Goal: Information Seeking & Learning: Compare options

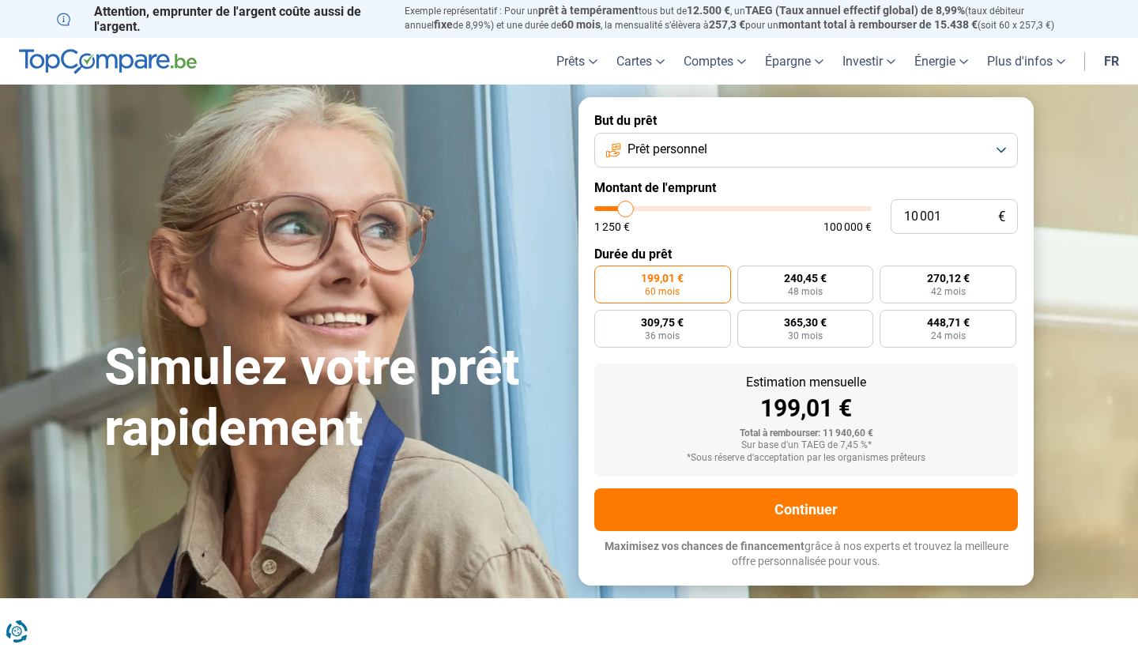
type input "10 250"
type input "10250"
type input "10 500"
type input "10500"
type input "10 750"
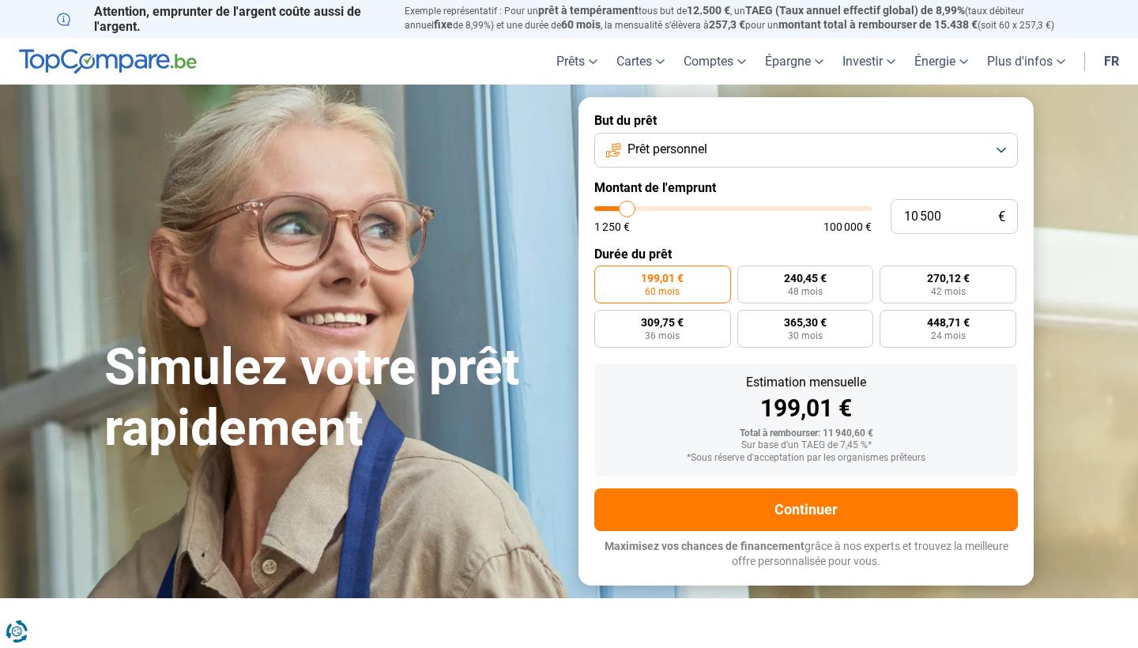
type input "10750"
type input "11 000"
type input "11000"
type input "11 750"
type input "11750"
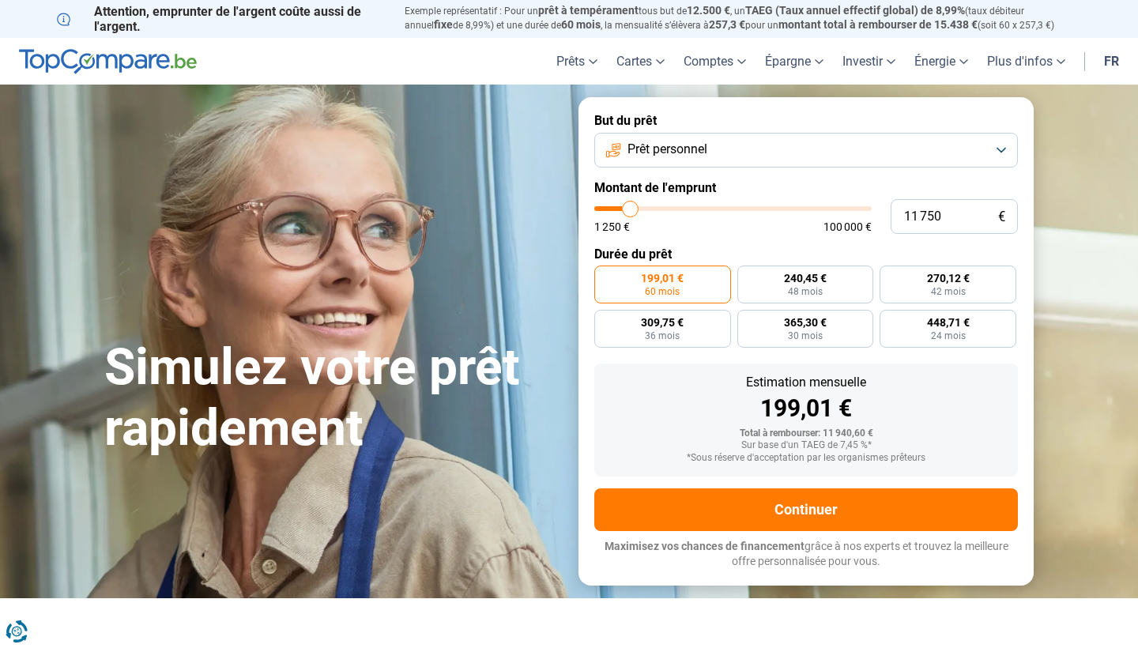
type input "12 250"
type input "12250"
type input "12 750"
type input "12750"
type input "13 500"
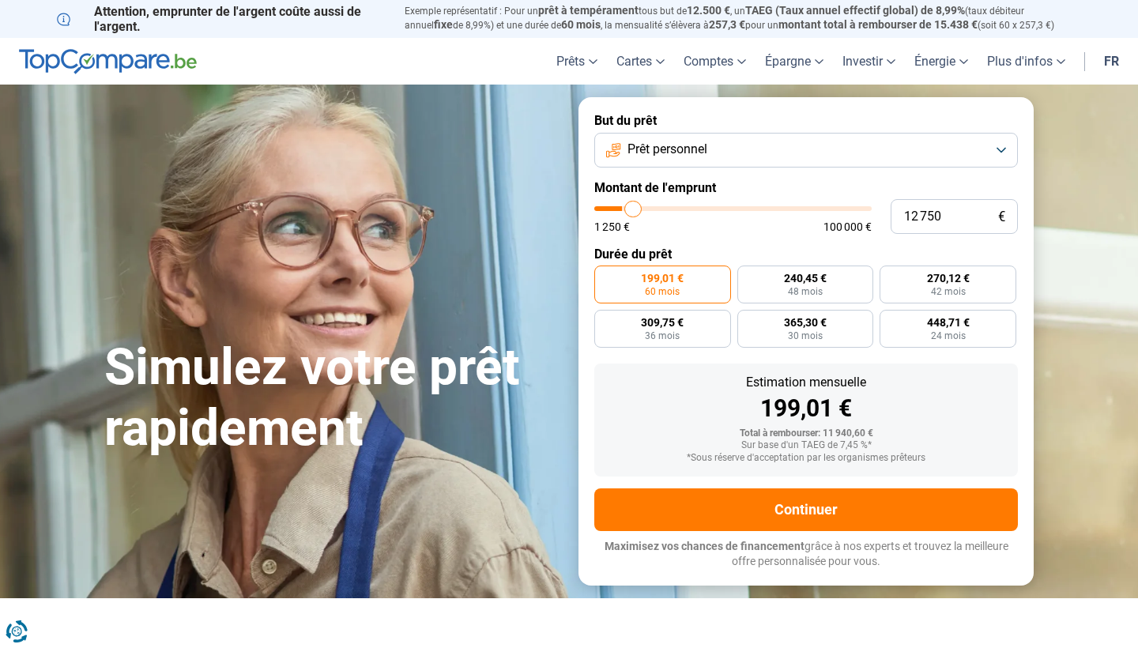
type input "13500"
type input "14 000"
type input "14000"
type input "14 250"
type input "14250"
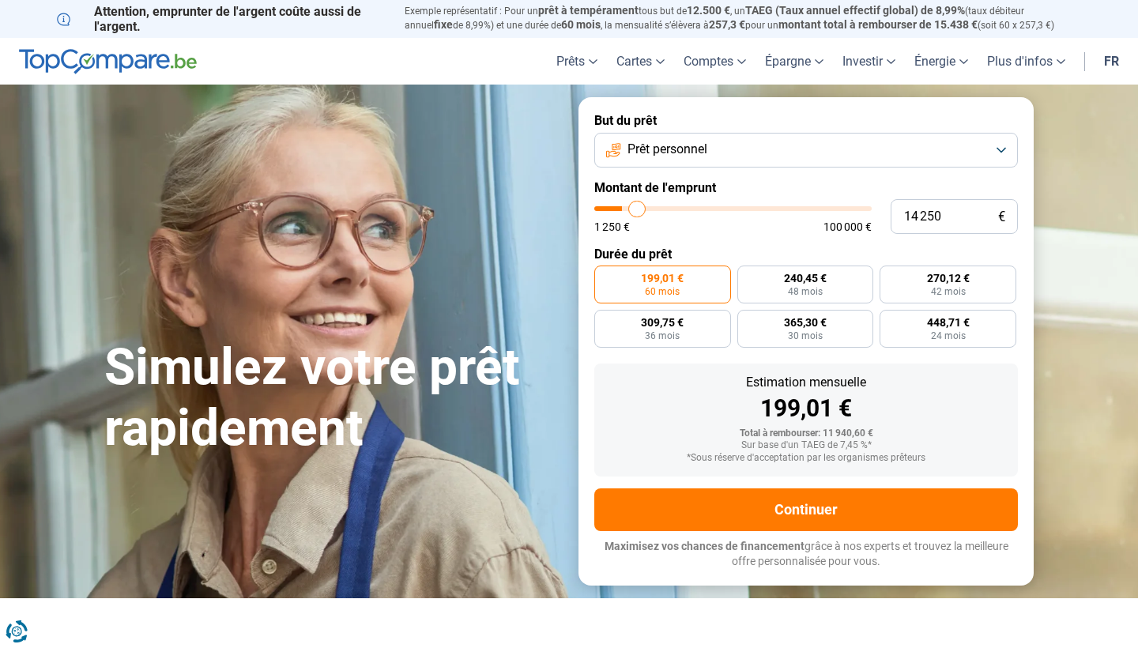
type input "14 750"
type input "14750"
type input "15 000"
type input "15000"
type input "15 250"
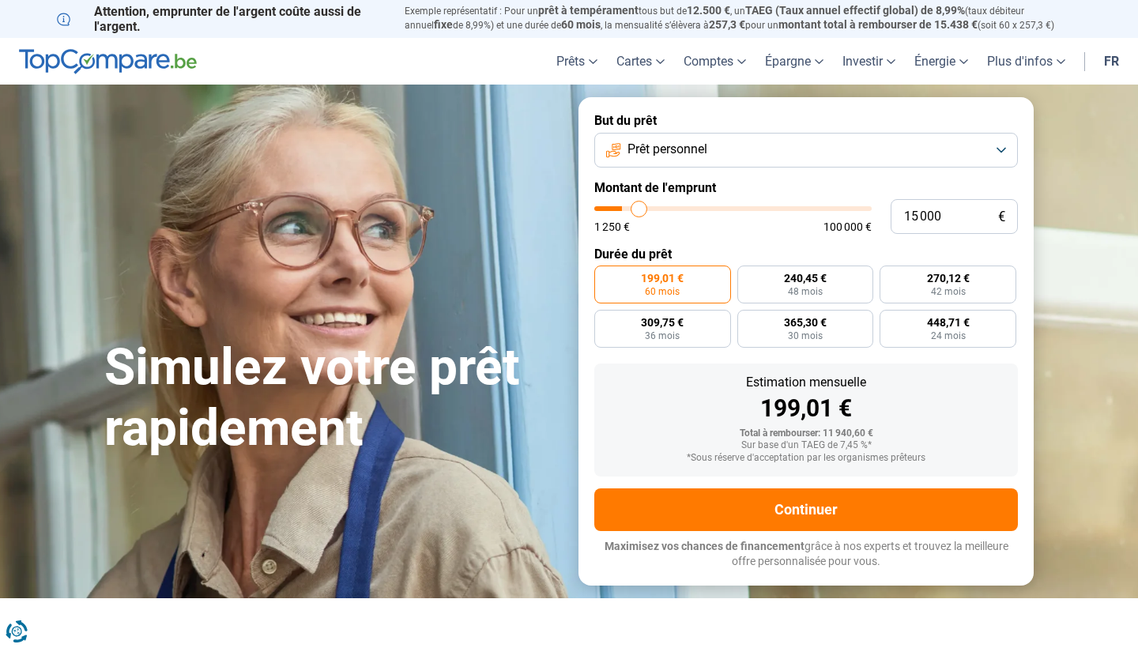
type input "15250"
type input "15 500"
type input "15500"
type input "16 250"
type input "16250"
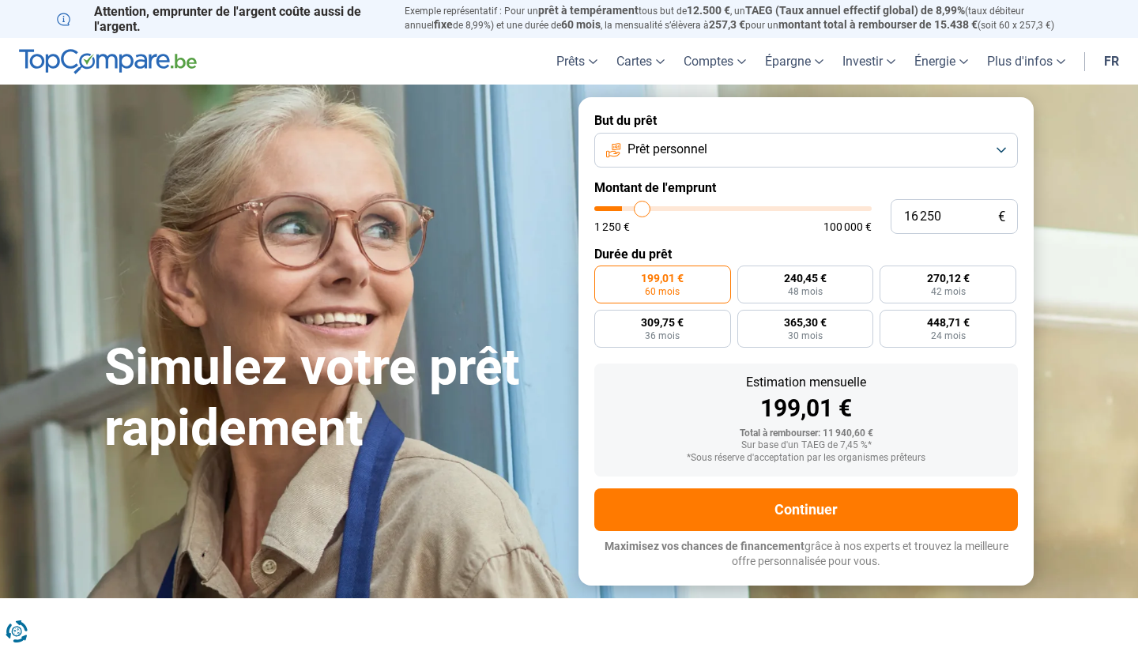
type input "16 500"
type input "16500"
type input "16 750"
type input "16750"
type input "17 000"
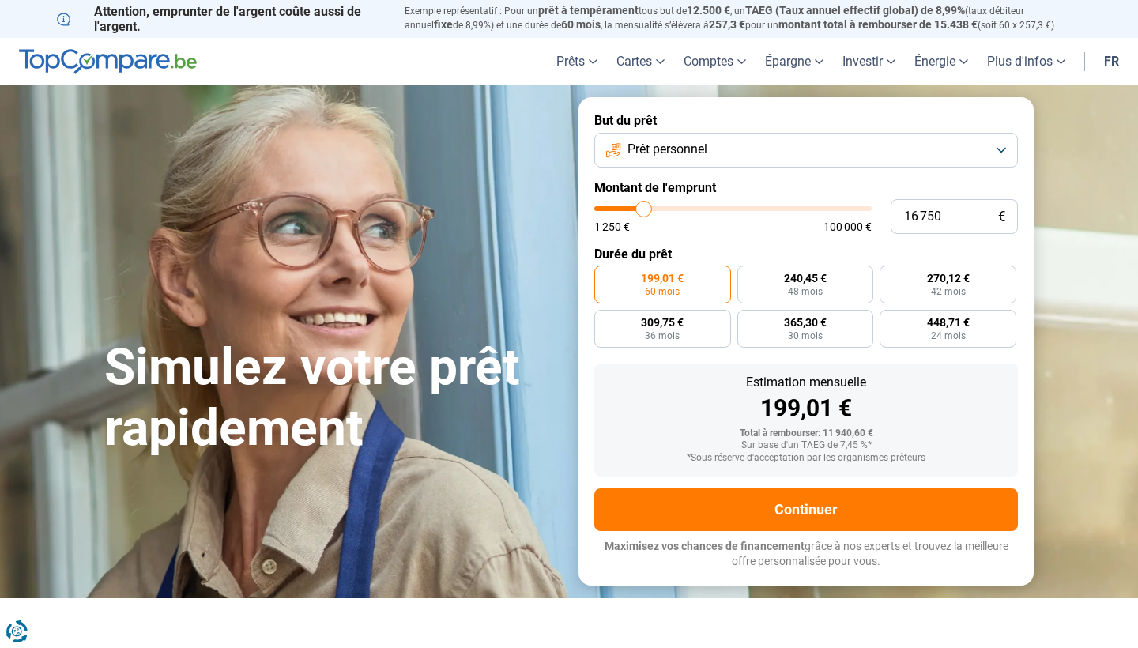
type input "17000"
type input "17 250"
type input "17250"
type input "17 750"
type input "17750"
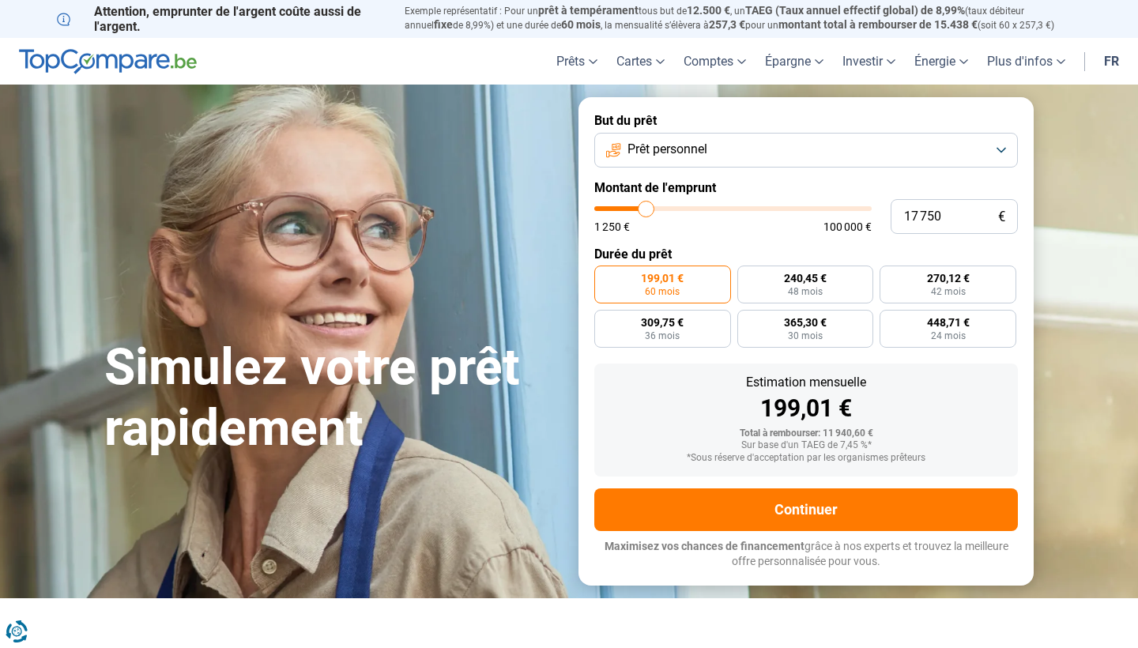
type input "18 000"
type input "18000"
type input "18 250"
type input "18250"
type input "18 500"
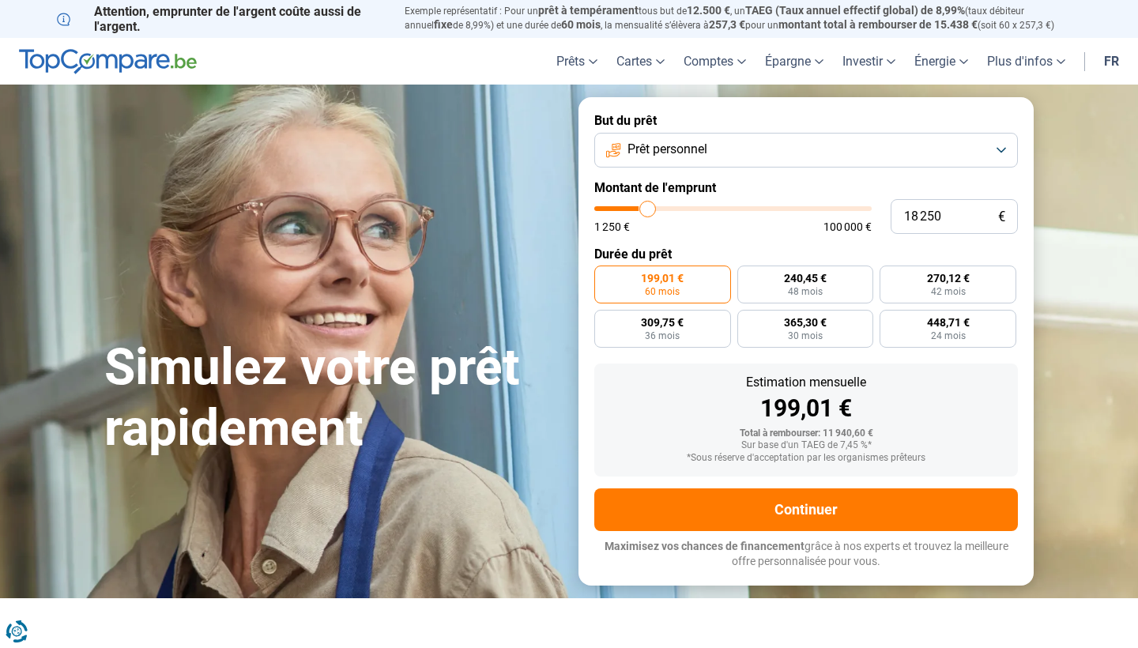
type input "18500"
type input "18 750"
type input "18750"
type input "19 250"
type input "19250"
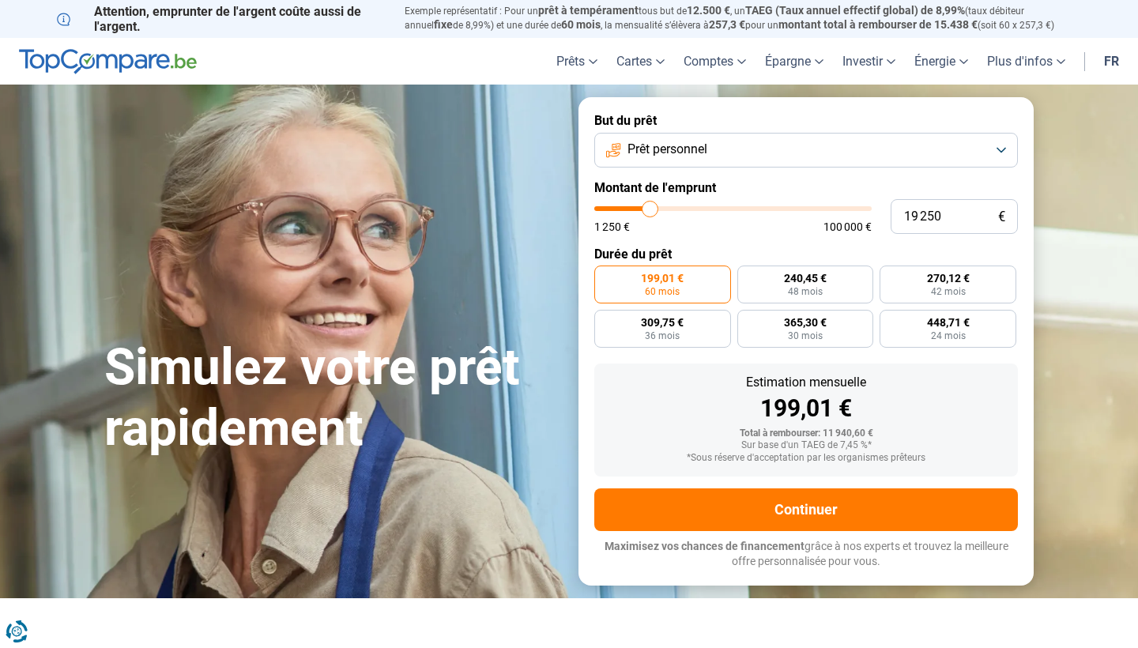
type input "19 500"
type input "19500"
type input "19 750"
type input "19750"
type input "19 500"
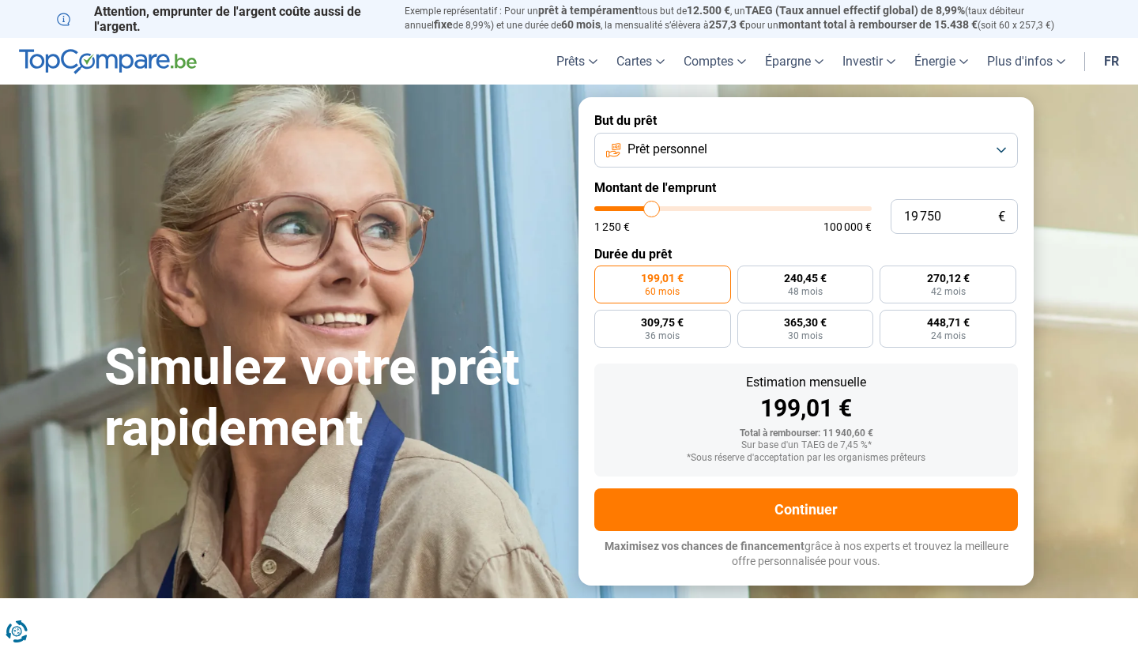
type input "19500"
type input "19 250"
type input "19250"
type input "18 750"
type input "18750"
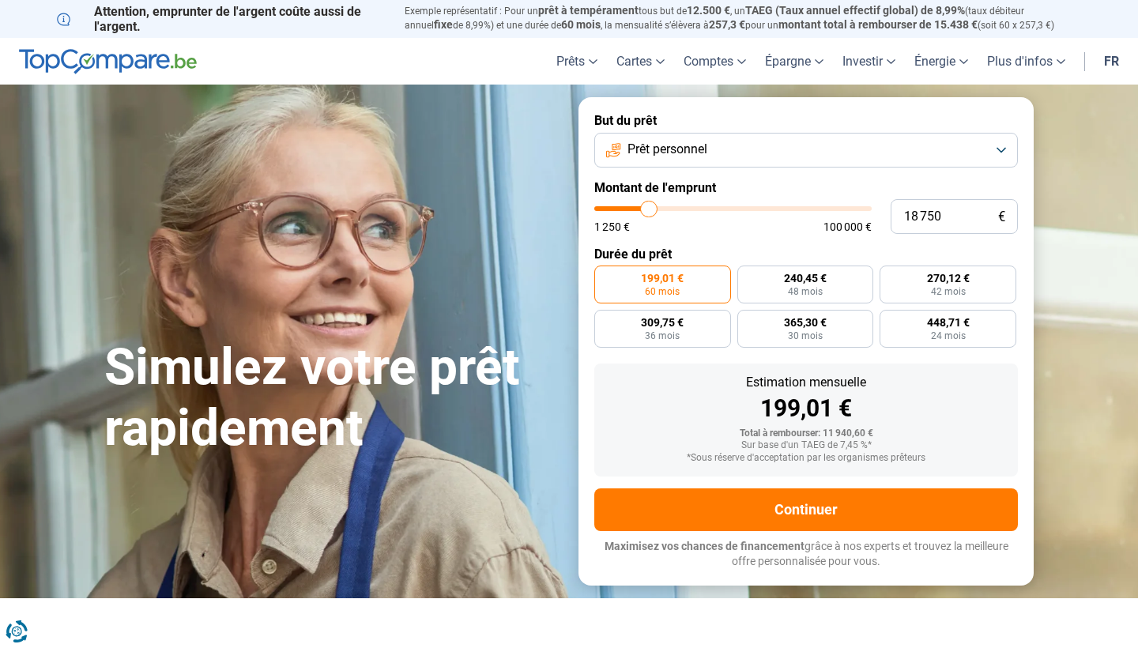
type input "18 500"
type input "18500"
type input "18 250"
type input "18250"
type input "18 000"
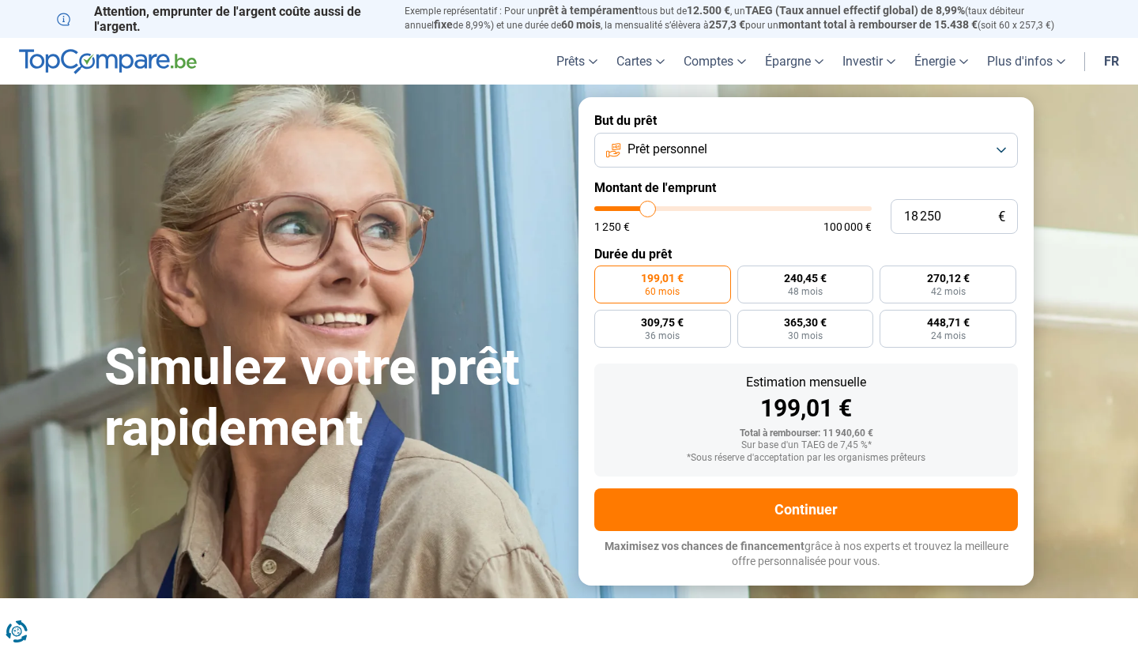
type input "18000"
type input "17 750"
type input "17750"
type input "17 250"
type input "17250"
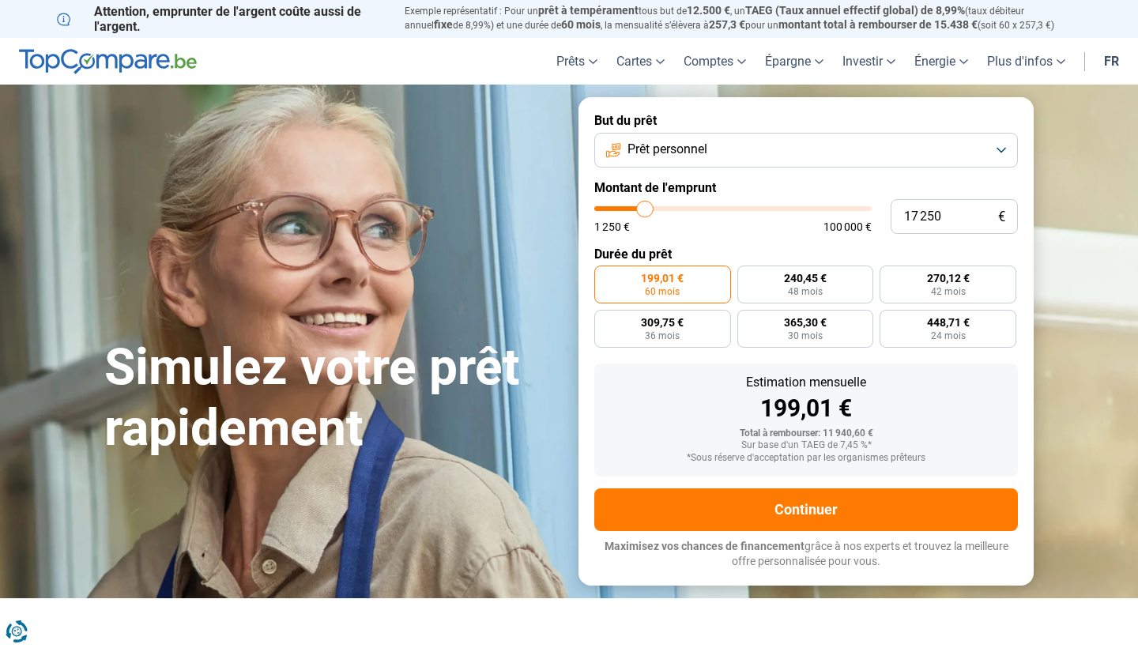
type input "17 000"
type input "17000"
type input "16 750"
type input "16750"
type input "16 500"
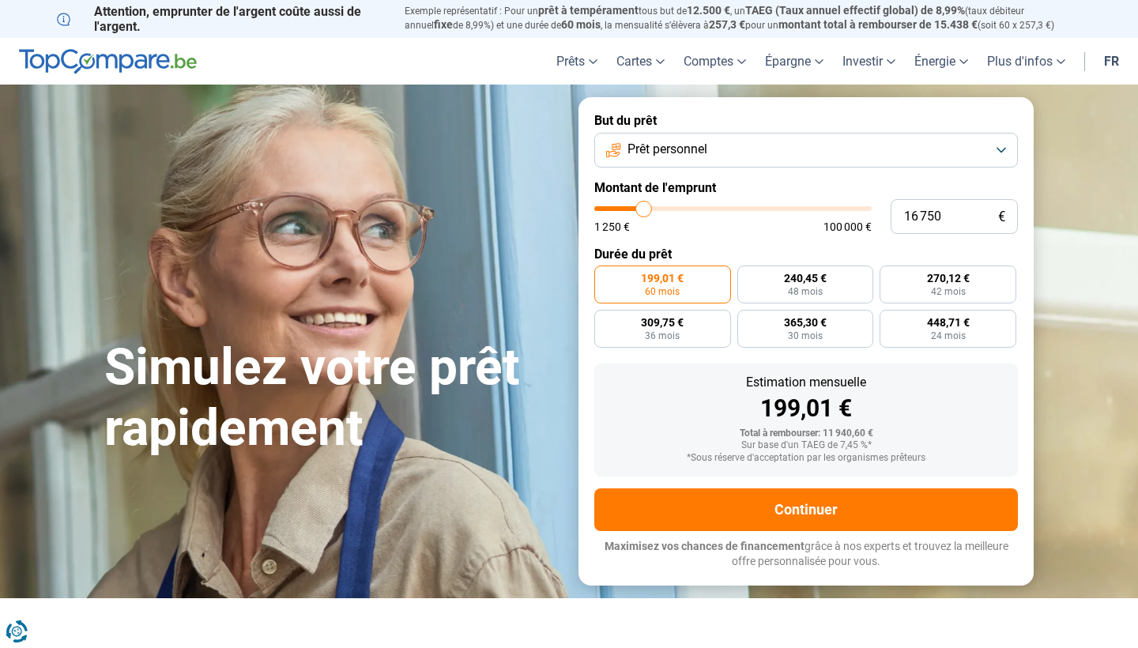
type input "16500"
type input "16 250"
type input "16250"
type input "15 750"
type input "15750"
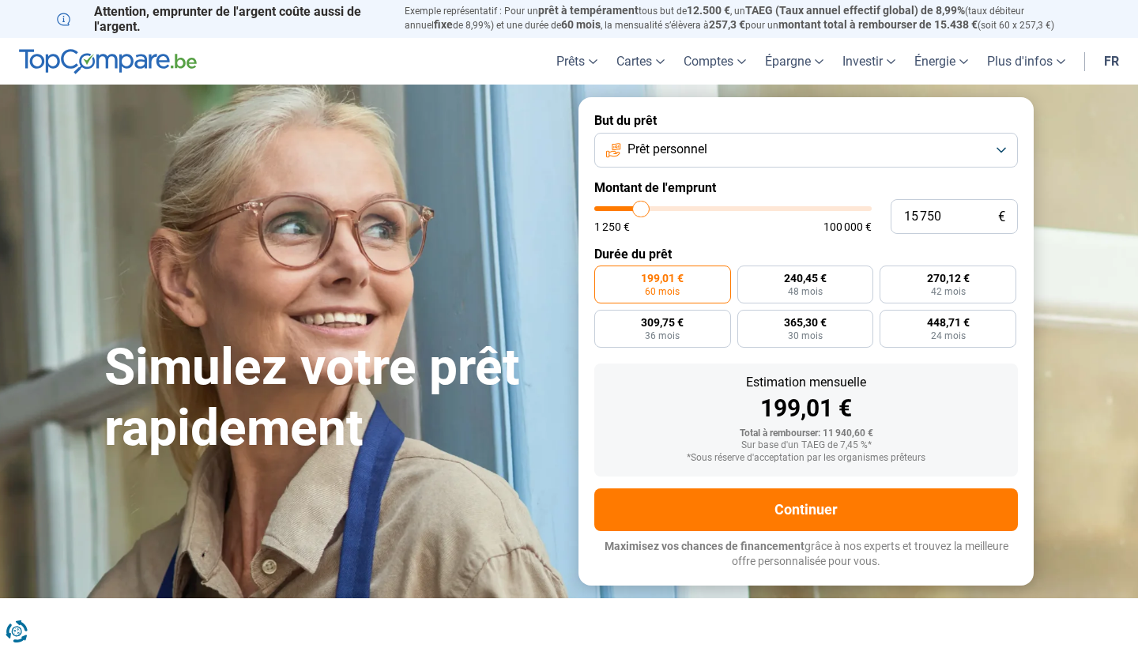
type input "15 500"
type input "15500"
type input "15 250"
type input "15250"
type input "15 000"
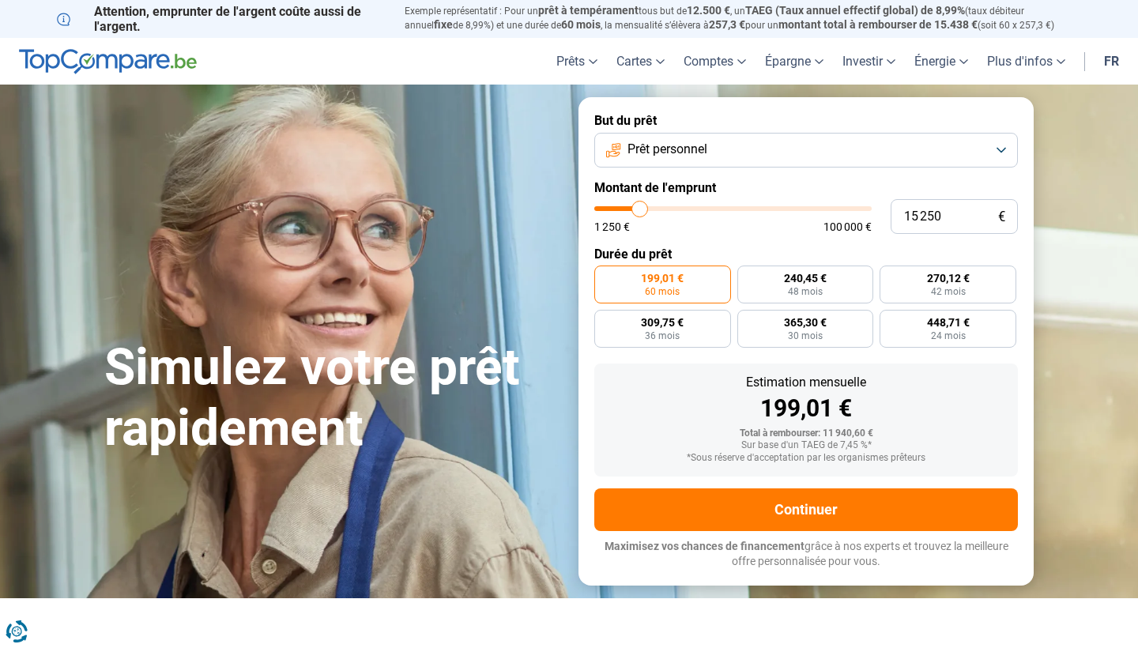
type input "15000"
type input "14 750"
type input "14750"
type input "14 250"
type input "14250"
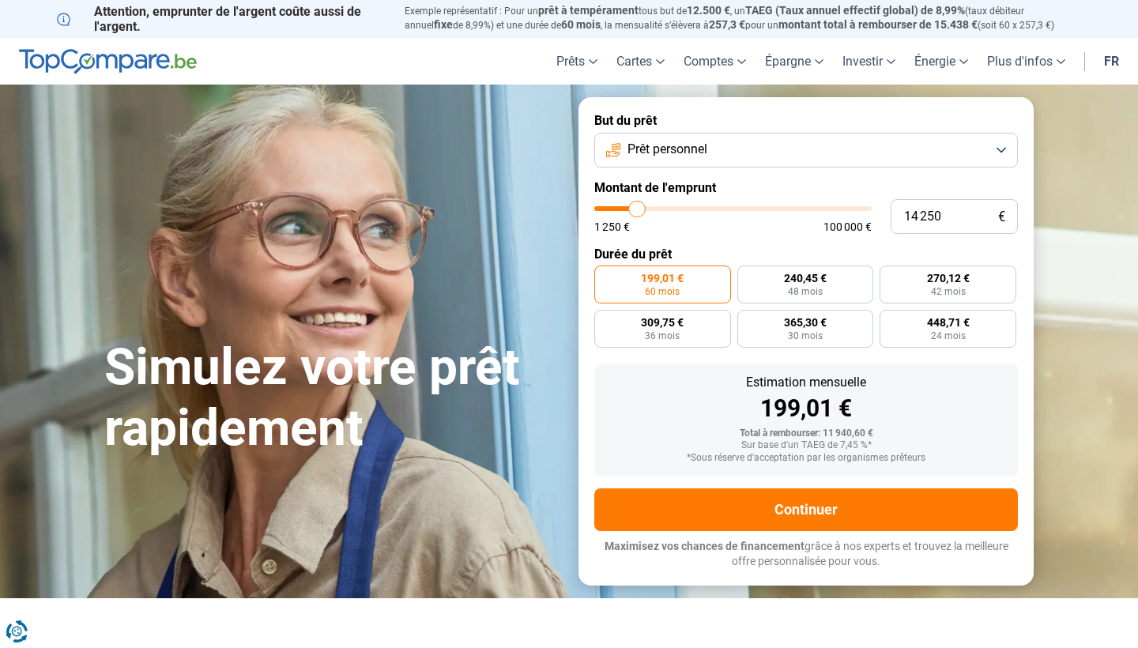
type input "14 000"
type input "14000"
type input "13 750"
type input "13750"
type input "13 500"
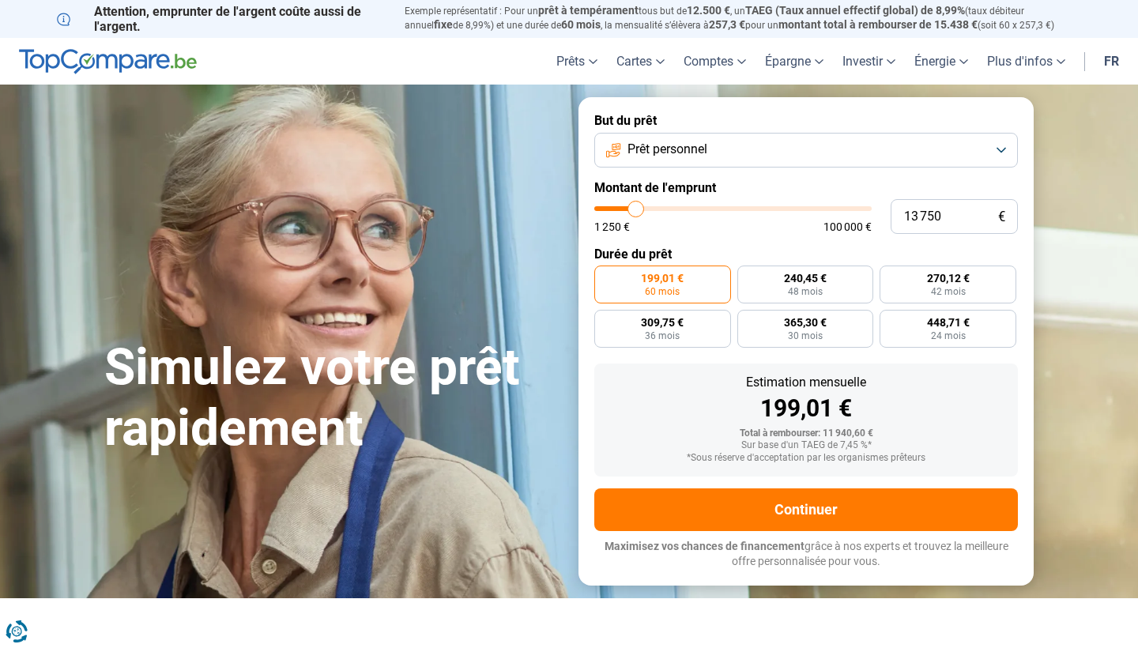
type input "13500"
type input "13 250"
type input "13250"
type input "12 750"
type input "12750"
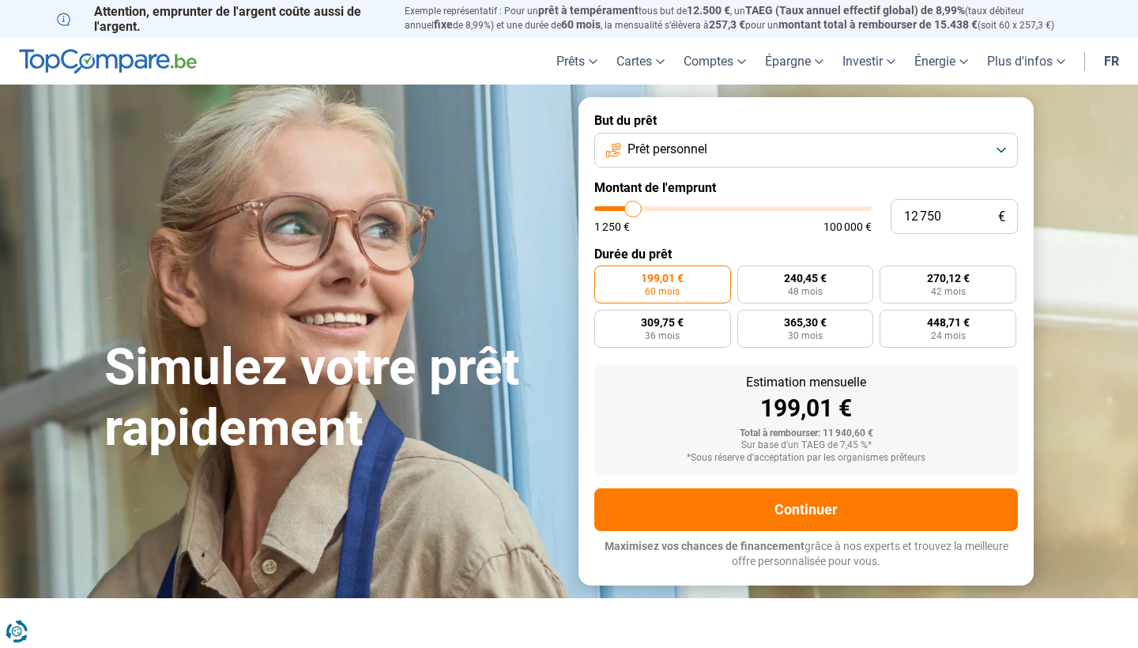
type input "12 500"
type input "12500"
type input "12 250"
type input "12250"
type input "12 000"
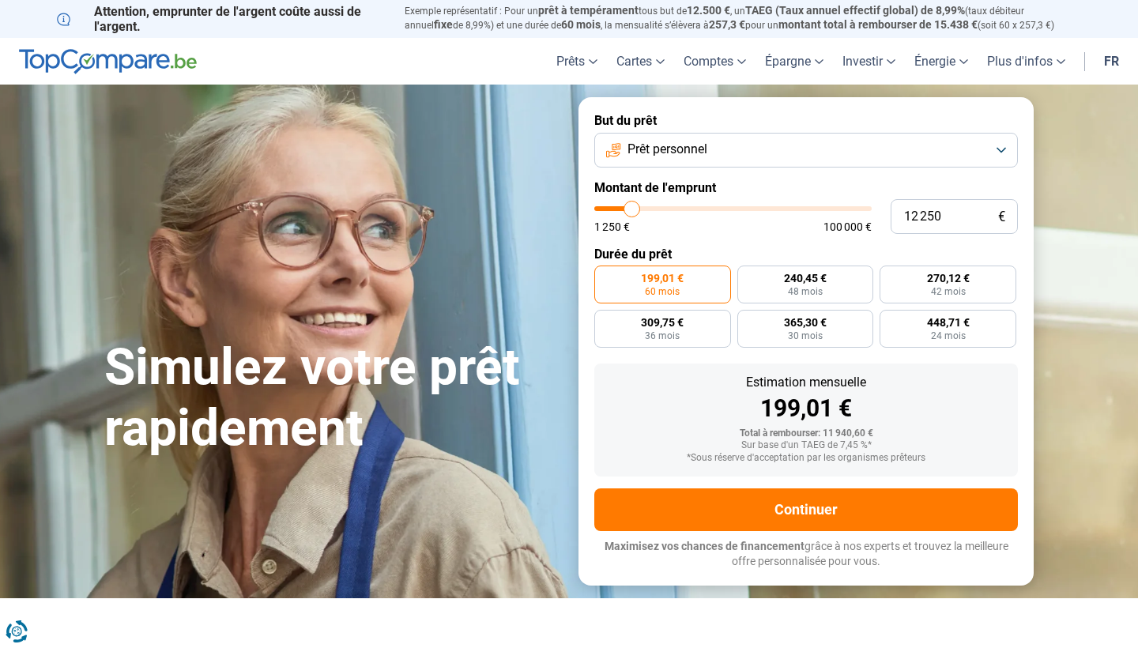
type input "12000"
type input "11 250"
type input "11250"
type input "10 750"
type input "10750"
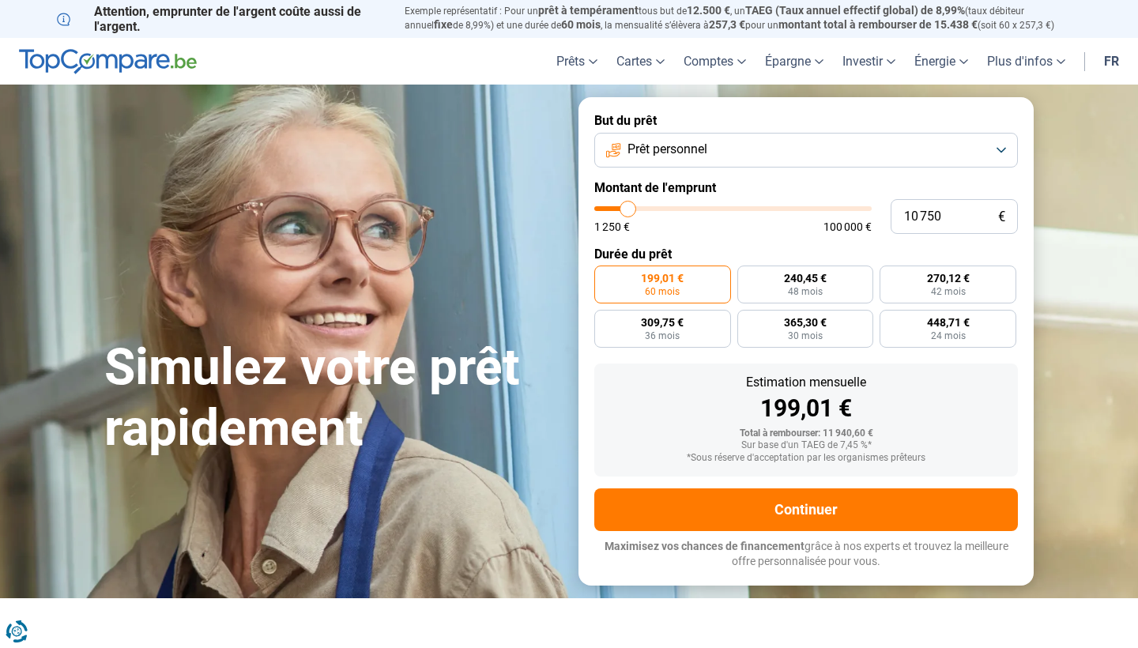
type input "10 250"
type input "10250"
type input "9 500"
type input "9500"
type input "9 000"
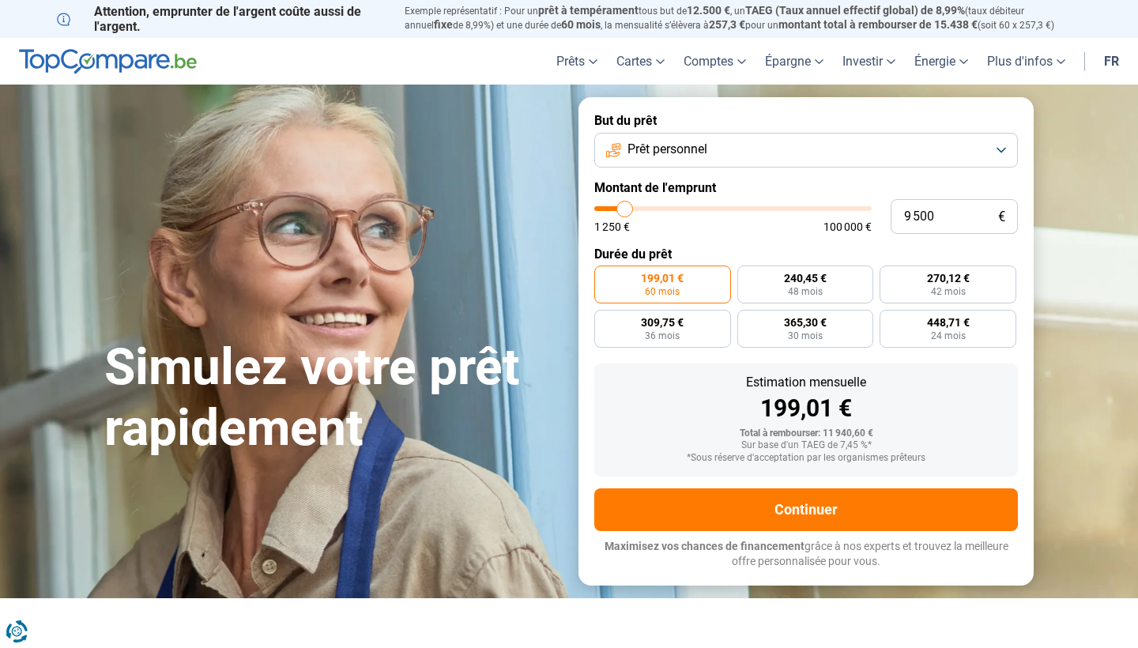
type input "9000"
type input "8 750"
type input "8750"
type input "8 000"
type input "8000"
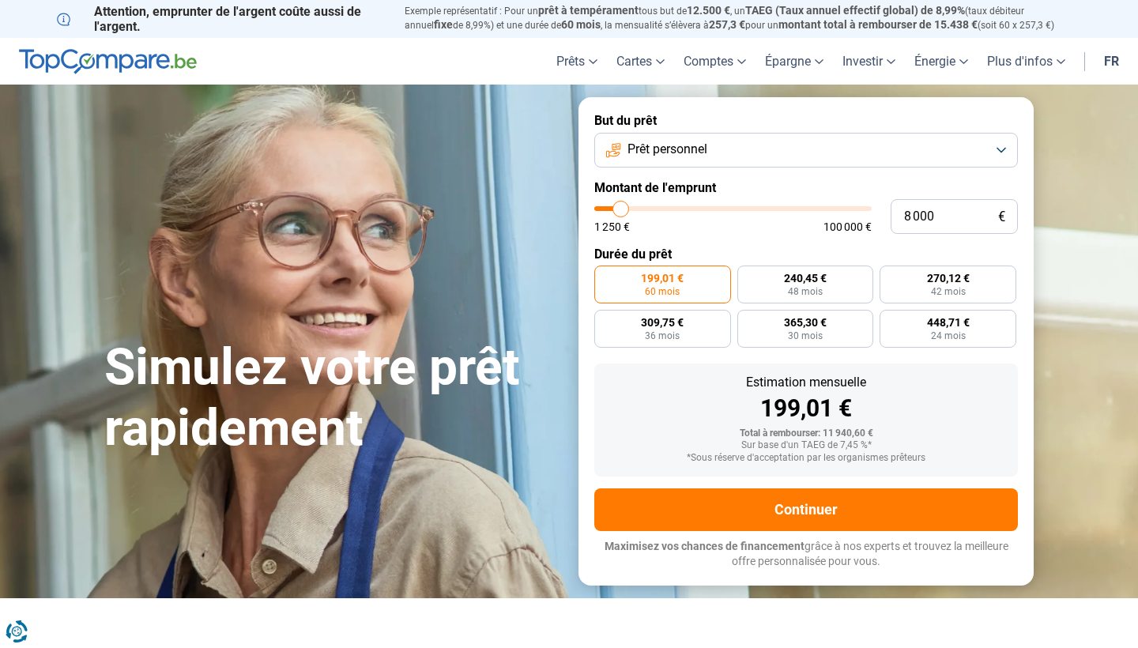
type input "7 750"
type input "7750"
type input "7 500"
type input "7500"
type input "7 250"
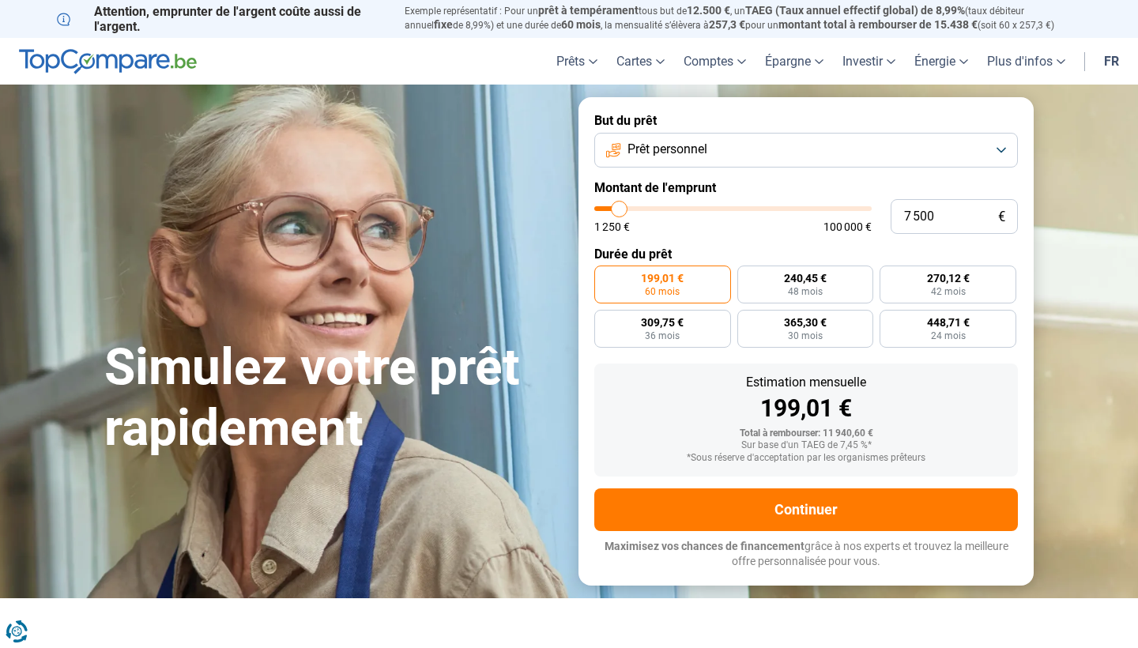
type input "7250"
type input "6 500"
type input "6500"
type input "6 250"
type input "6250"
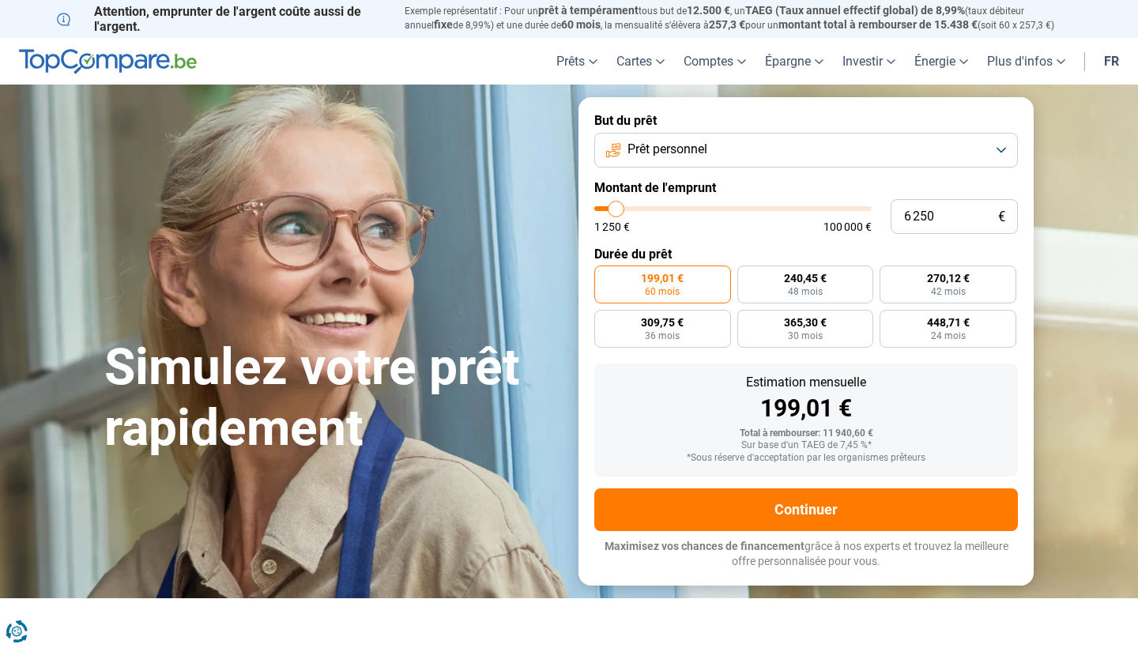
type input "5 750"
type input "5750"
type input "5 250"
type input "5250"
type input "4 750"
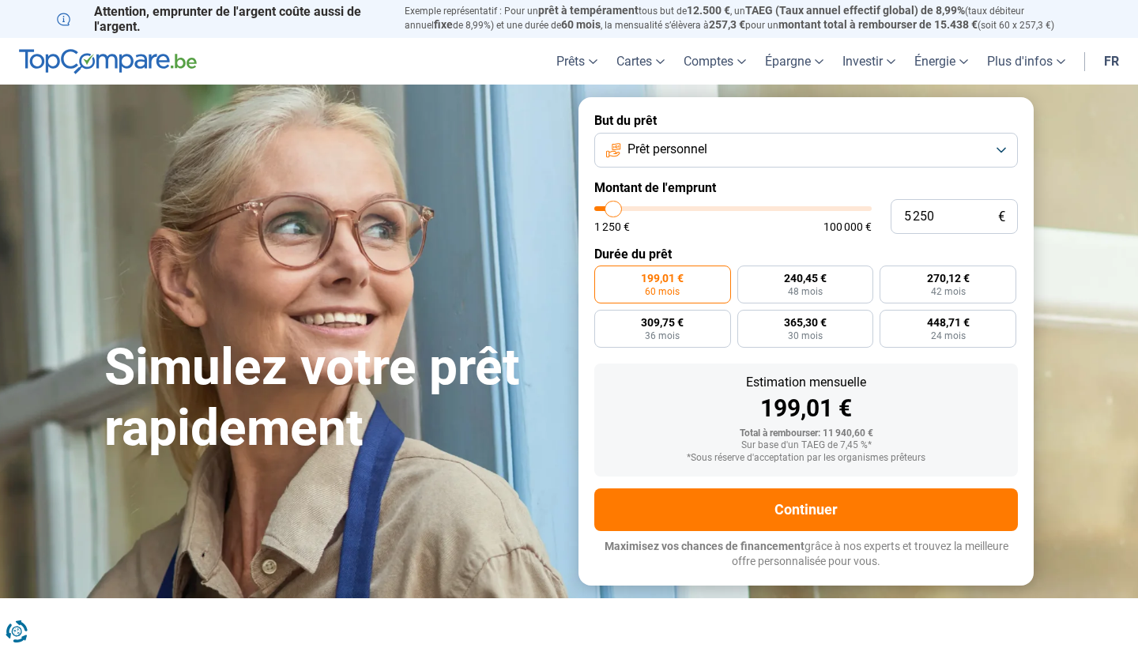
type input "4750"
type input "4 500"
type input "4500"
type input "3 750"
type input "3750"
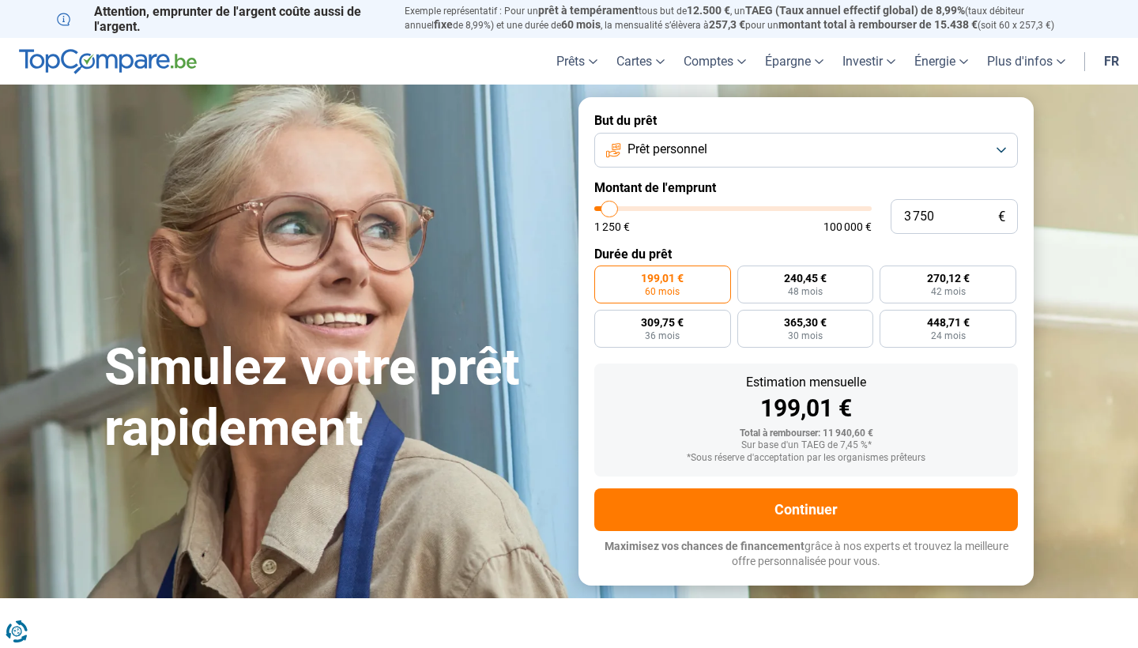
type input "3 500"
type input "3500"
type input "3 250"
type input "3250"
type input "3 000"
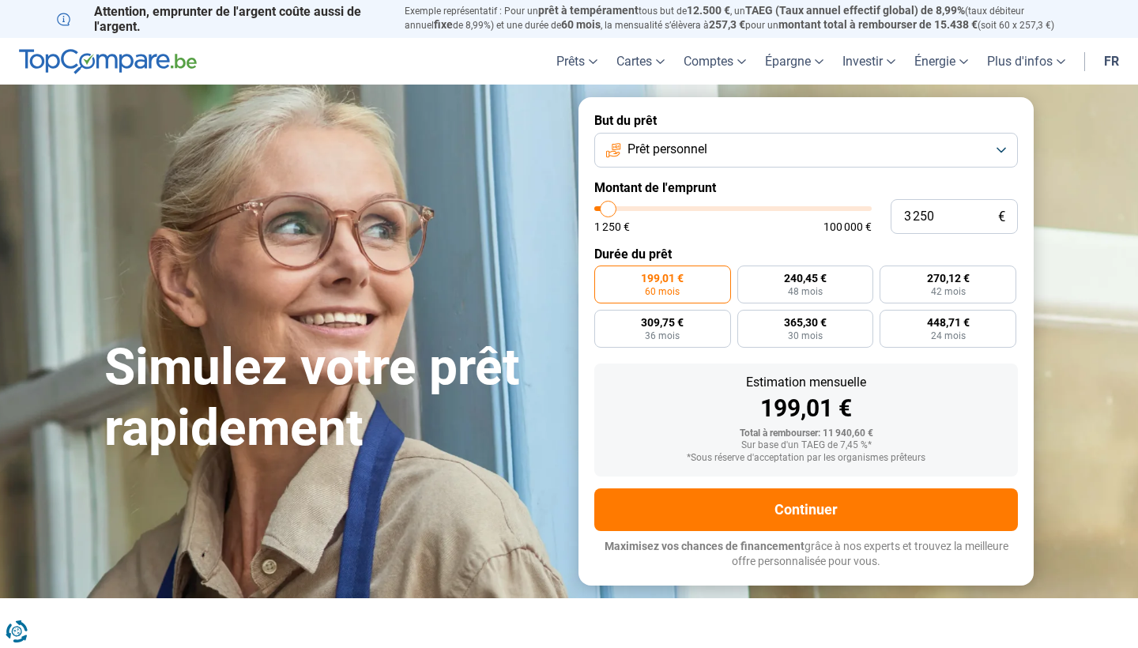
type input "3000"
type input "2 750"
type input "2750"
type input "2 250"
type input "2250"
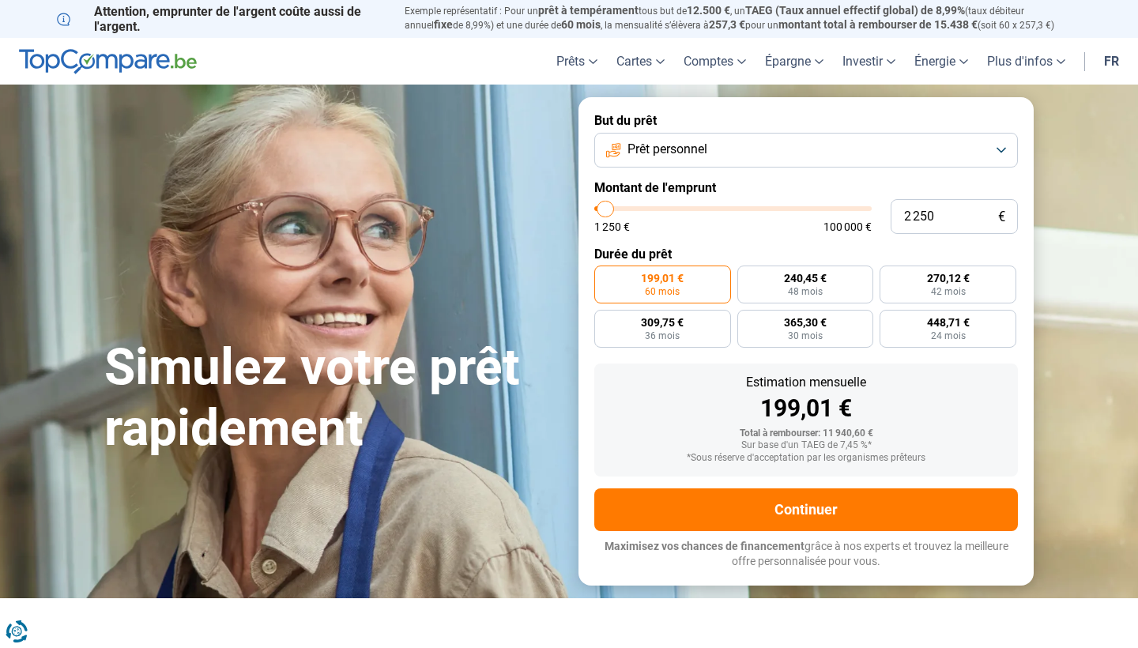
type input "2 000"
type input "2000"
type input "1 750"
type input "1750"
type input "1 500"
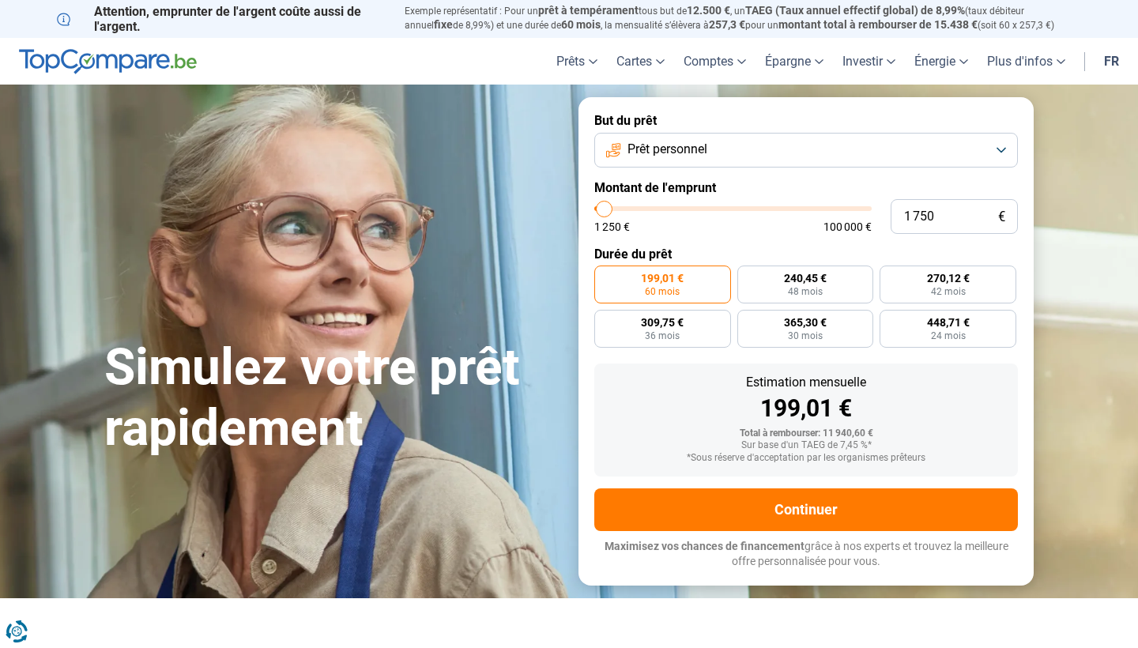
type input "1500"
type input "1 750"
type input "1750"
type input "2 000"
type input "2000"
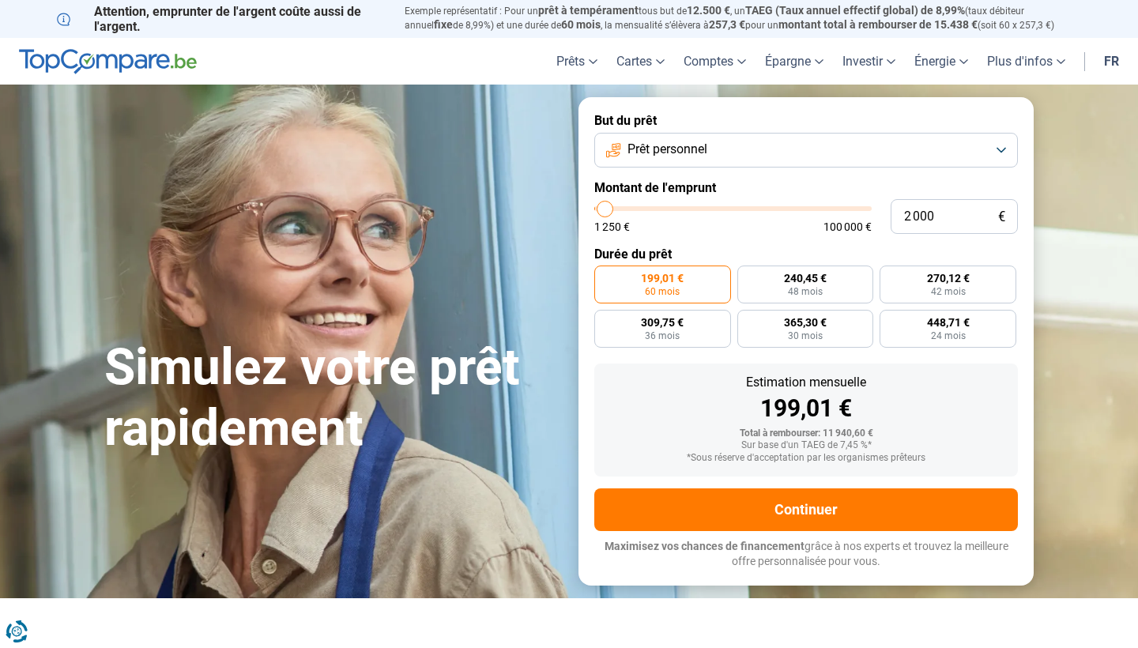
type input "2 250"
type input "2250"
type input "2 750"
type input "2750"
type input "3 000"
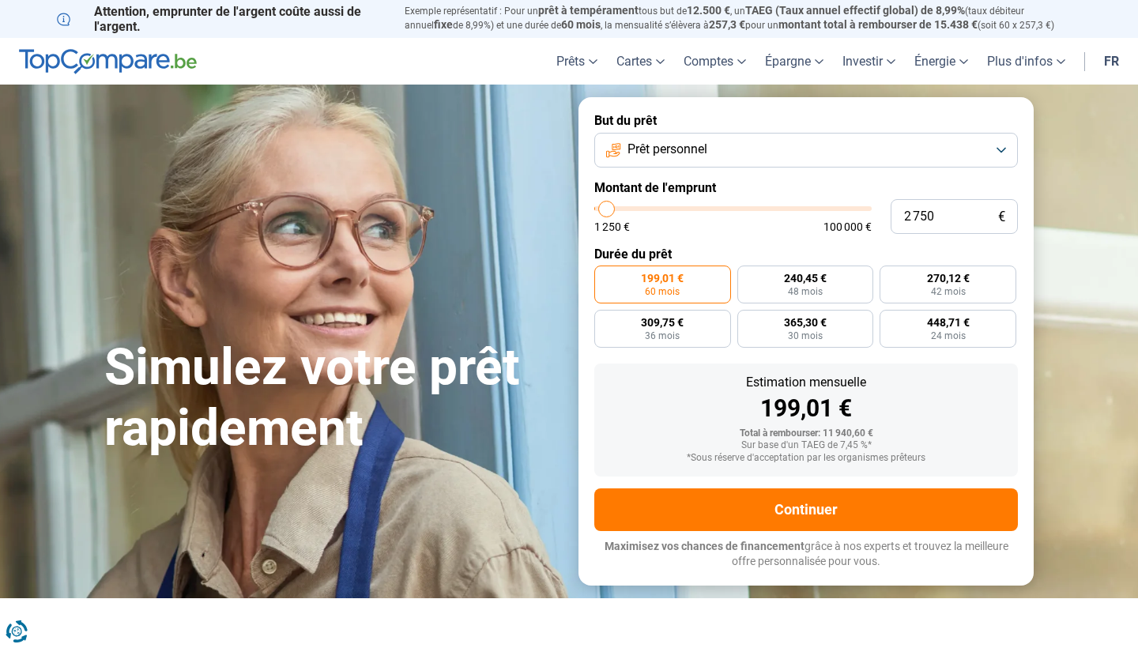
type input "3000"
type input "3 250"
type input "3250"
type input "3 500"
type input "3500"
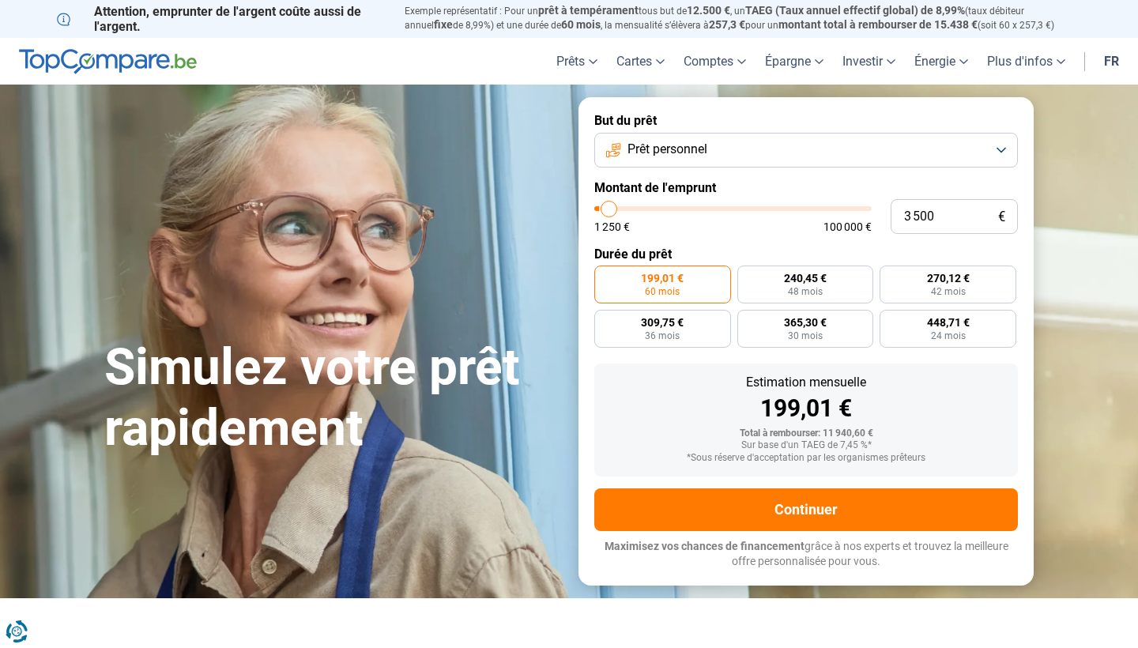
type input "3 750"
type input "3750"
type input "3 500"
type input "3500"
type input "3 250"
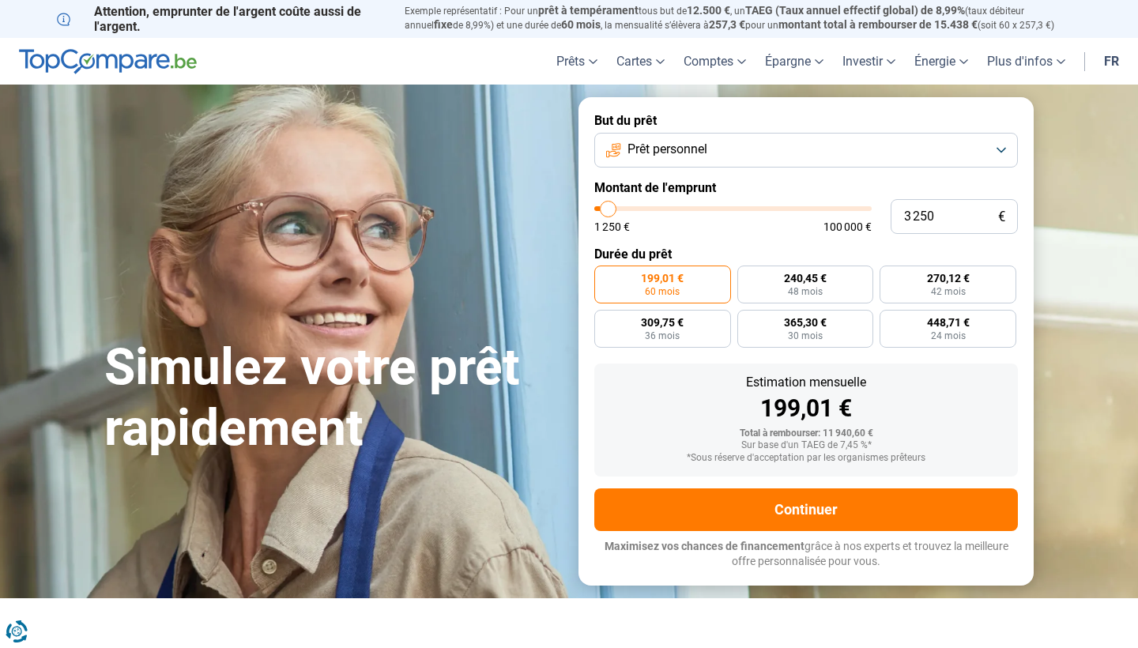
drag, startPoint x: 627, startPoint y: 210, endPoint x: 609, endPoint y: 213, distance: 18.4
type input "3250"
click at [609, 211] on input "range" at bounding box center [732, 208] width 277 height 5
radio input "true"
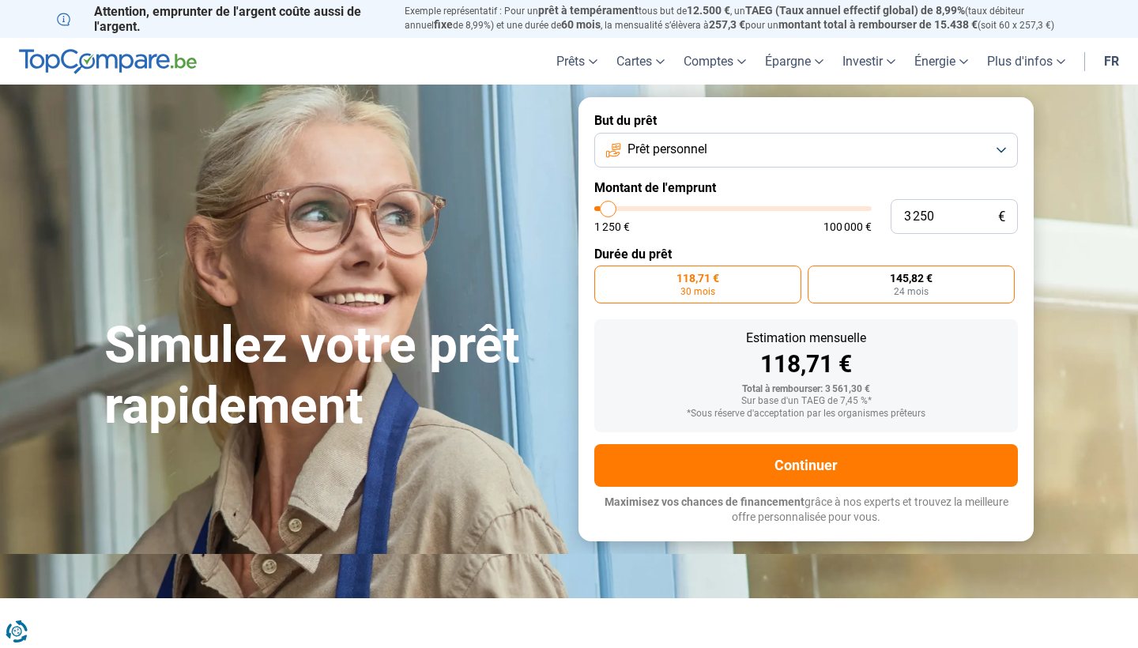
click at [915, 287] on span "24 mois" at bounding box center [911, 291] width 35 height 9
click at [818, 276] on input "145,82 € 24 mois" at bounding box center [813, 271] width 10 height 10
radio input "true"
type input "3 750"
type input "3750"
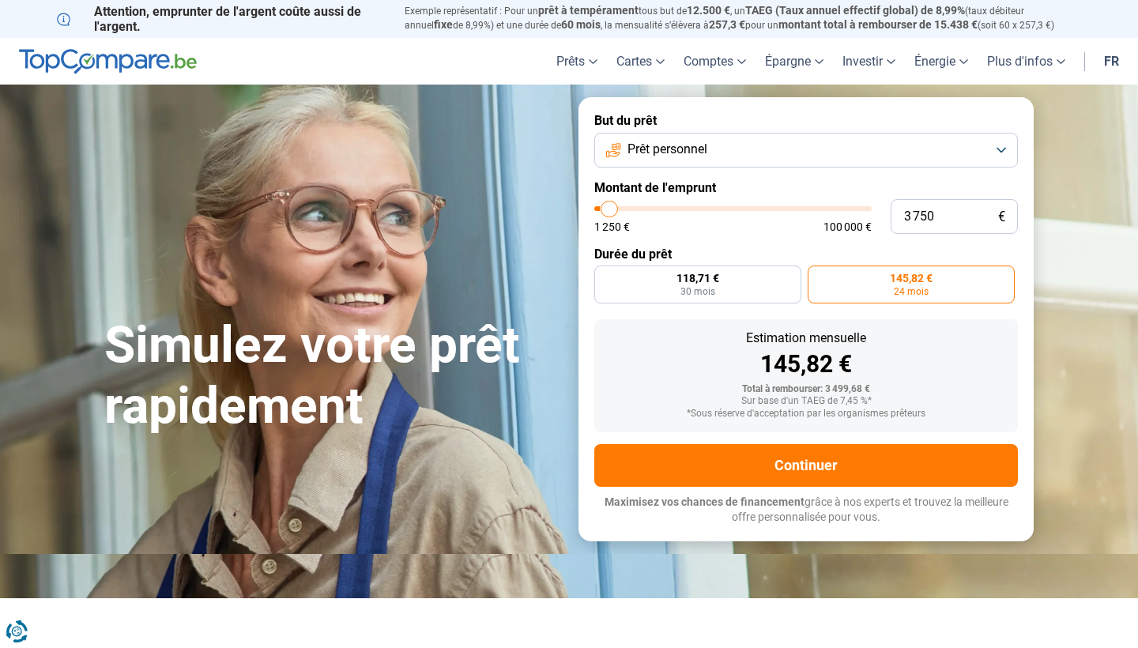
type input "4 500"
type input "4500"
type input "5 000"
type input "5000"
type input "6 000"
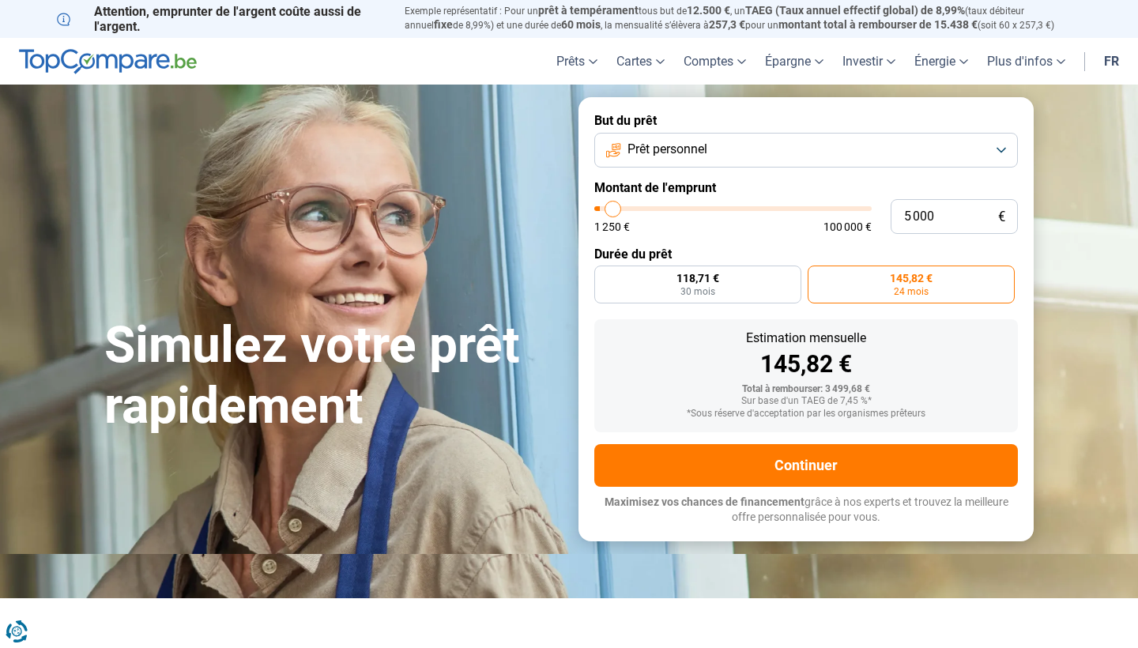
type input "6000"
type input "6 500"
type input "6500"
type input "7 250"
type input "7250"
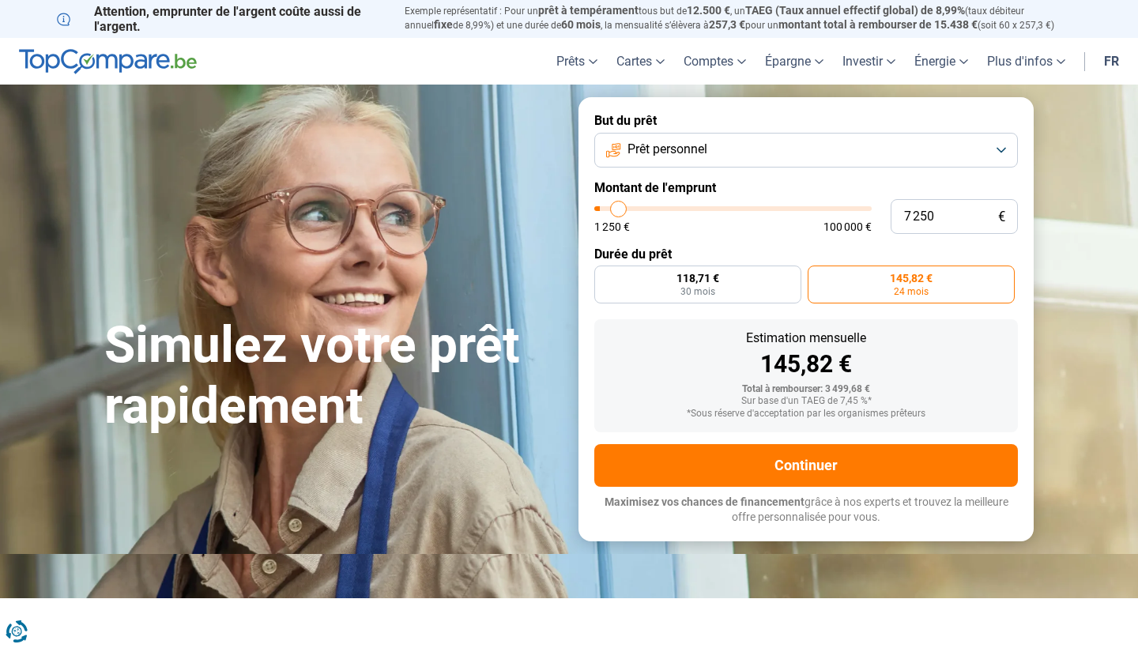
type input "7 750"
type input "7750"
type input "8 000"
type input "8000"
type input "8 250"
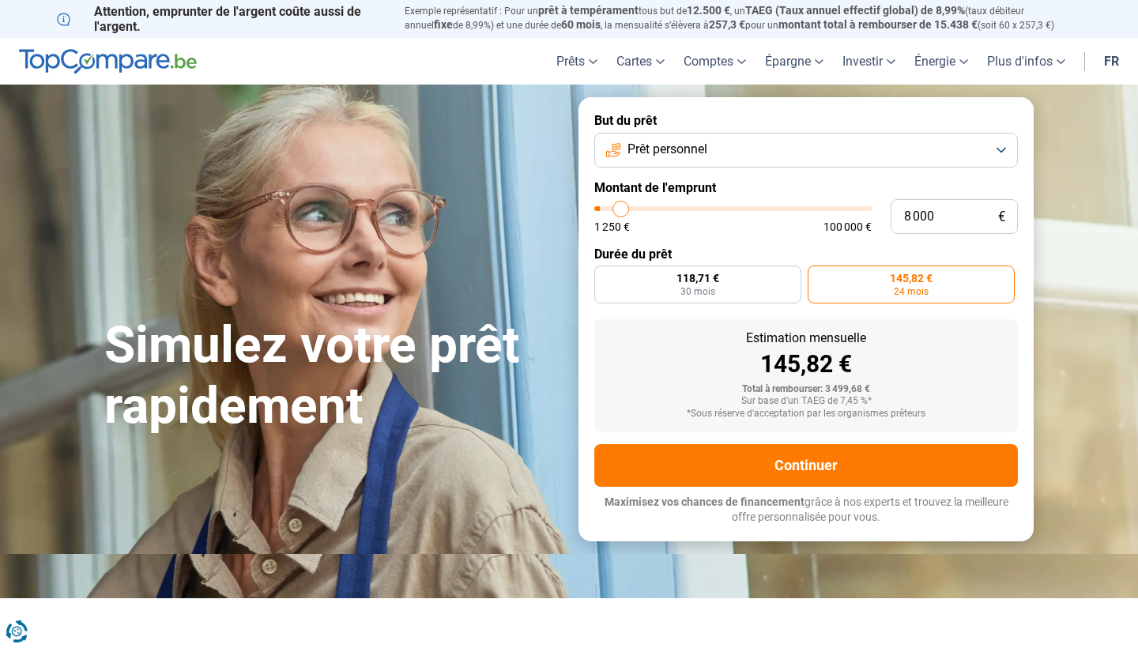
type input "8250"
type input "8 750"
type input "8750"
type input "9 000"
drag, startPoint x: 610, startPoint y: 209, endPoint x: 624, endPoint y: 209, distance: 13.4
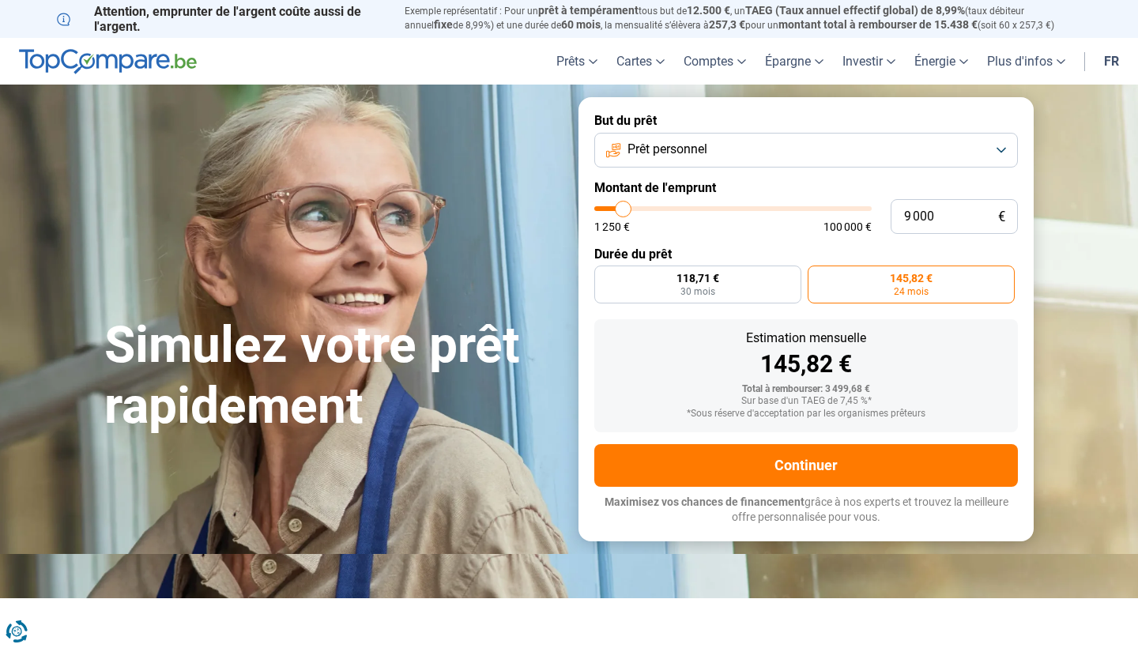
type input "9000"
click at [624, 209] on input "range" at bounding box center [732, 208] width 277 height 5
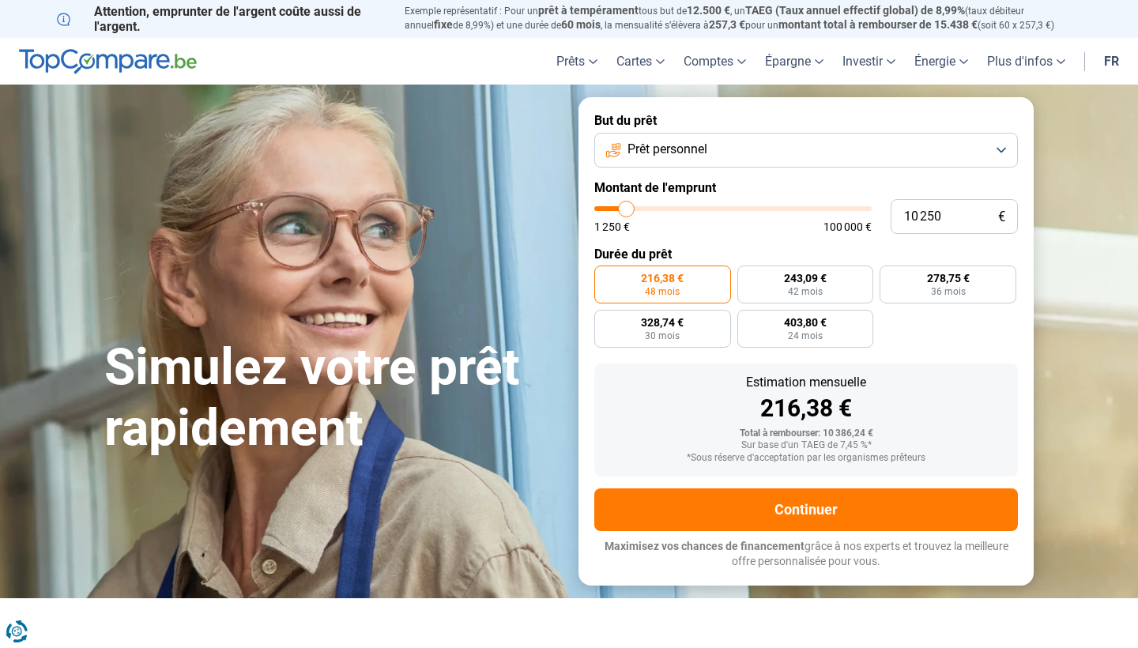
click at [627, 211] on input "range" at bounding box center [732, 208] width 277 height 5
click at [625, 211] on input "range" at bounding box center [732, 208] width 277 height 5
click at [628, 211] on input "range" at bounding box center [732, 208] width 277 height 5
drag, startPoint x: 628, startPoint y: 211, endPoint x: 613, endPoint y: 216, distance: 15.7
click at [613, 211] on input "range" at bounding box center [732, 208] width 277 height 5
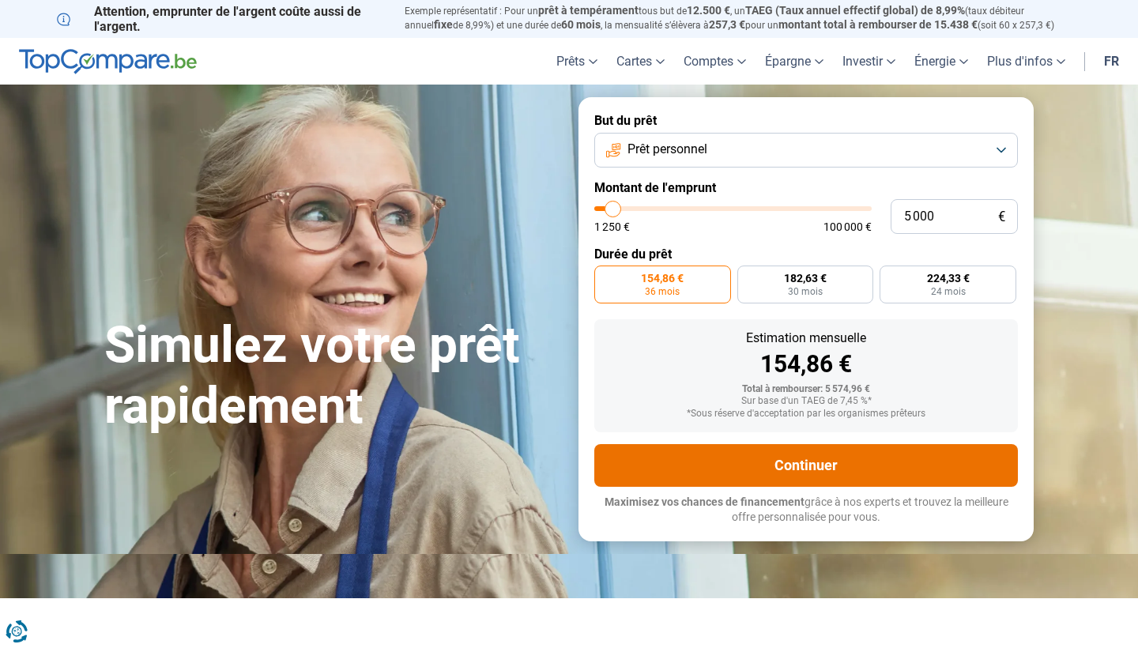
click at [794, 467] on button "Continuer" at bounding box center [806, 465] width 424 height 43
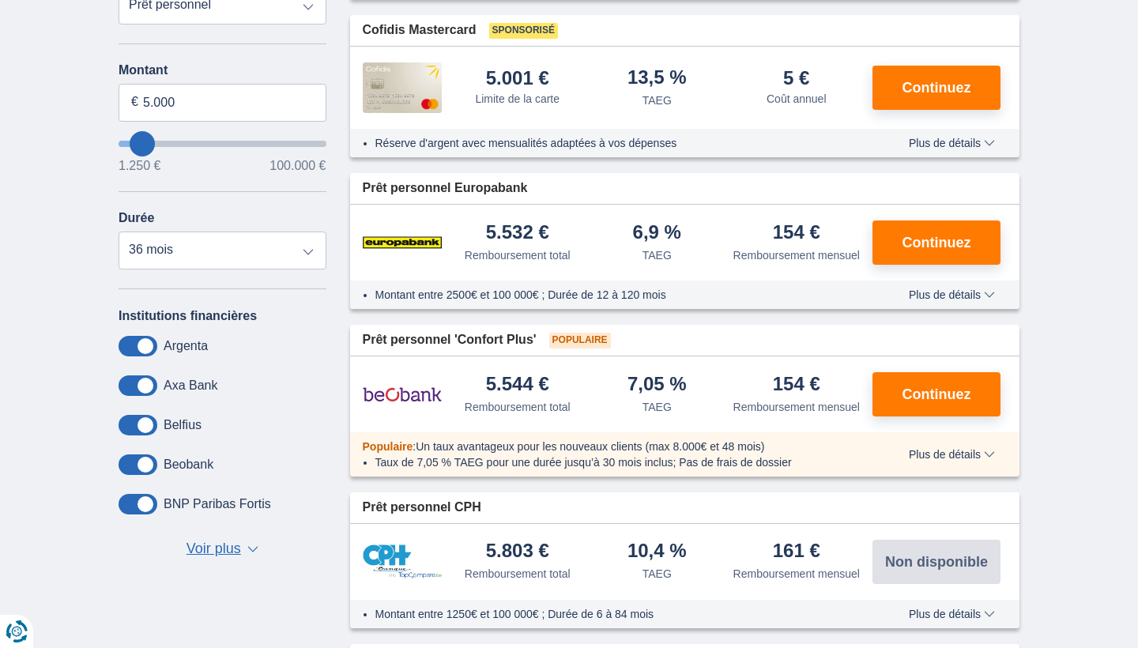
scroll to position [367, 0]
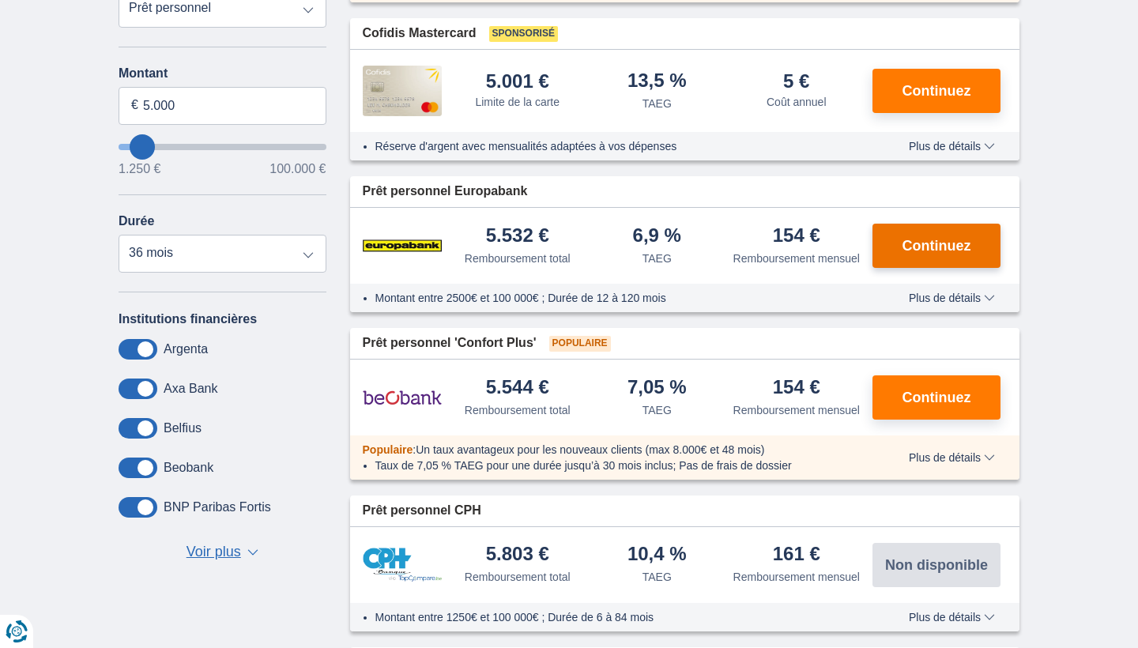
click at [960, 253] on span "Continuez" at bounding box center [937, 246] width 69 height 14
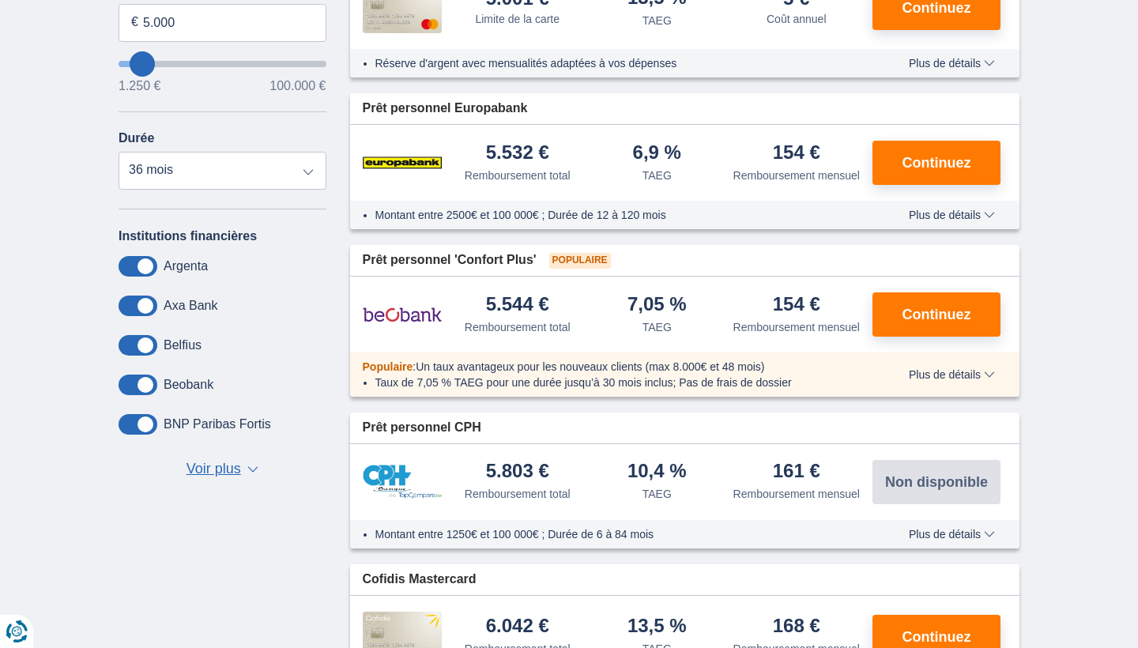
scroll to position [447, 0]
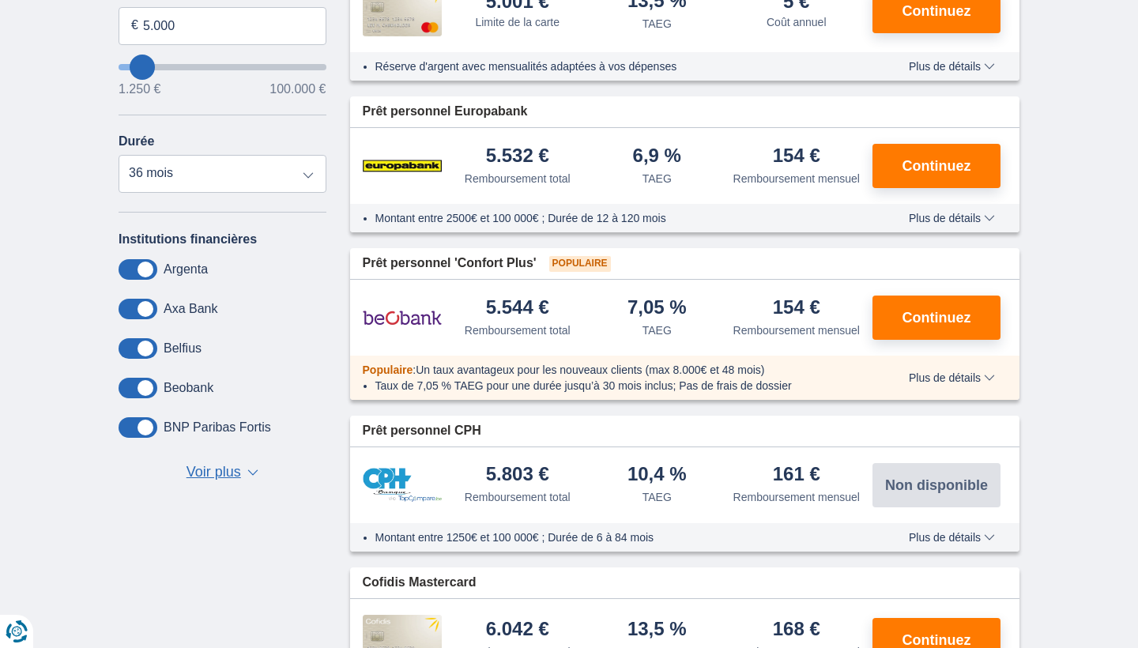
click at [982, 383] on span "Plus de détails" at bounding box center [952, 377] width 86 height 11
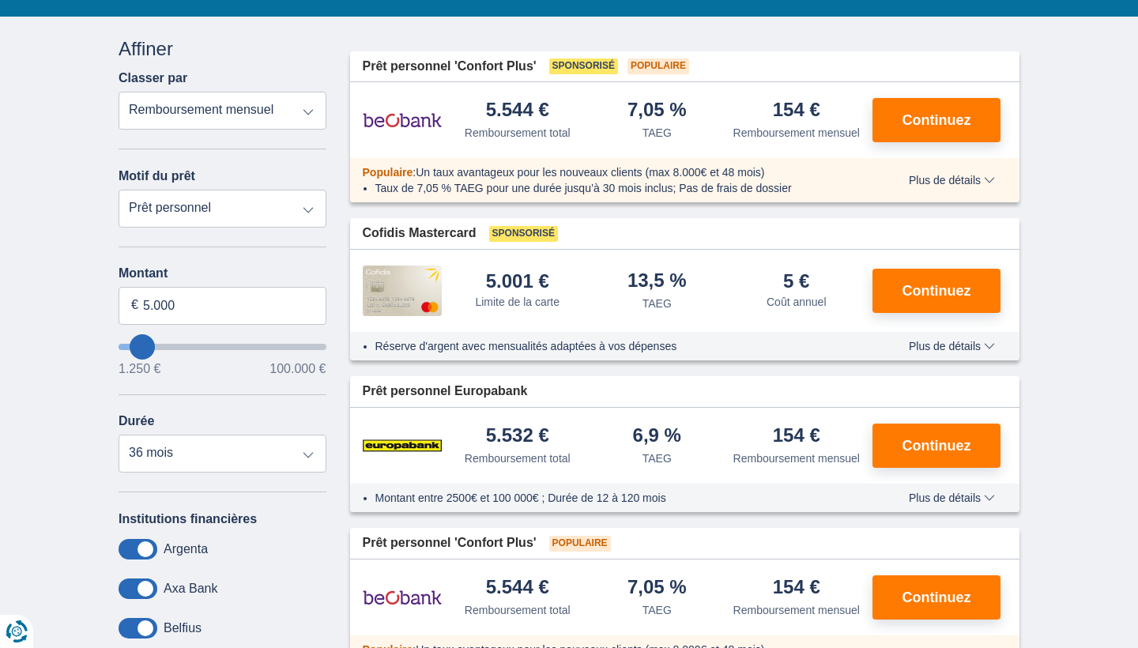
scroll to position [164, 0]
